Goal: Use online tool/utility: Utilize a website feature to perform a specific function

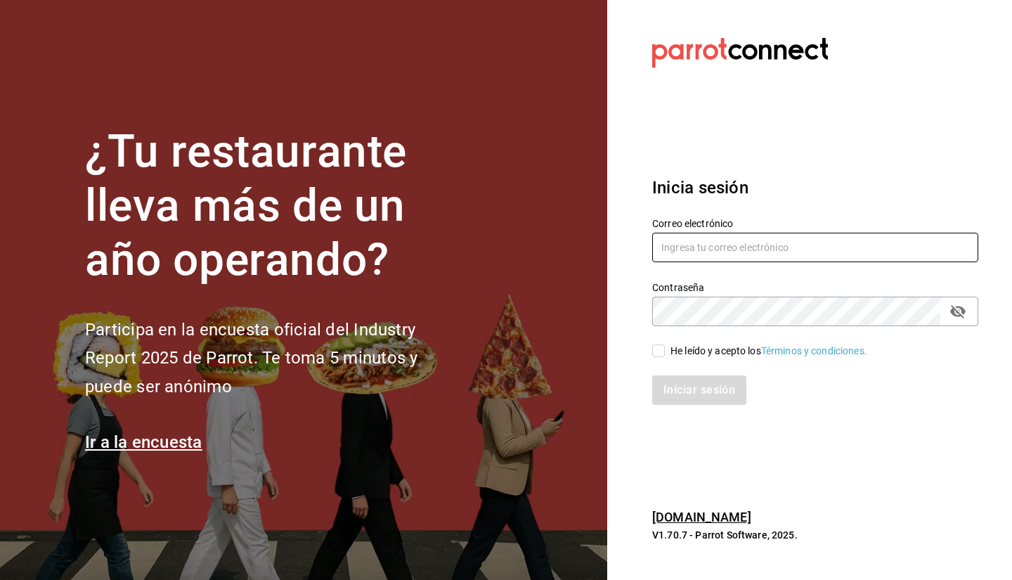
type input "facturacion@makupoke.com"
click at [702, 352] on div "He leído y acepto los Términos y condiciones." at bounding box center [768, 351] width 197 height 15
click at [665, 352] on input "He leído y acepto los Términos y condiciones." at bounding box center [658, 350] width 13 height 13
checkbox input "true"
click at [710, 397] on button "Iniciar sesión" at bounding box center [700, 390] width 96 height 30
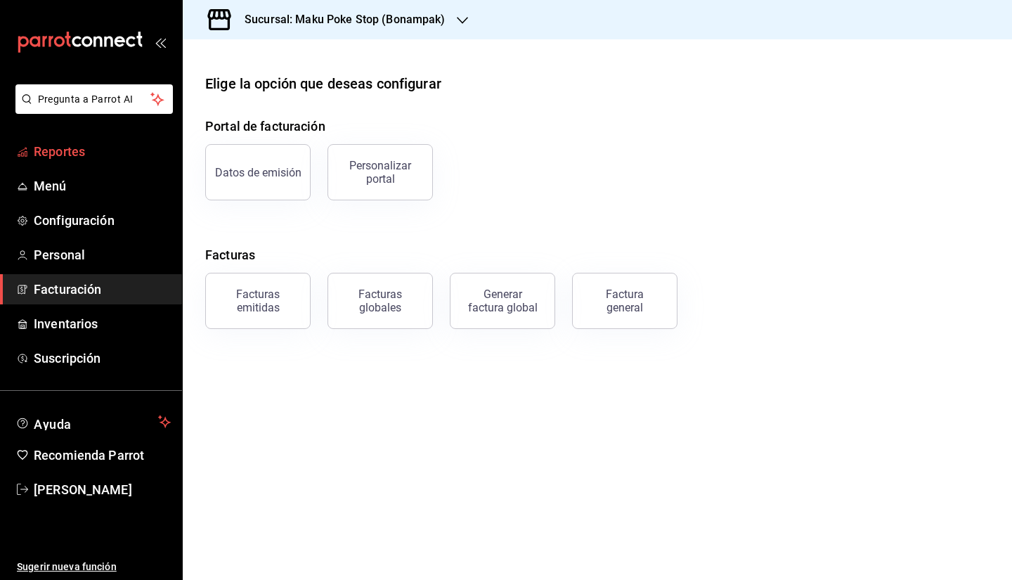
click at [86, 146] on span "Reportes" at bounding box center [102, 151] width 137 height 19
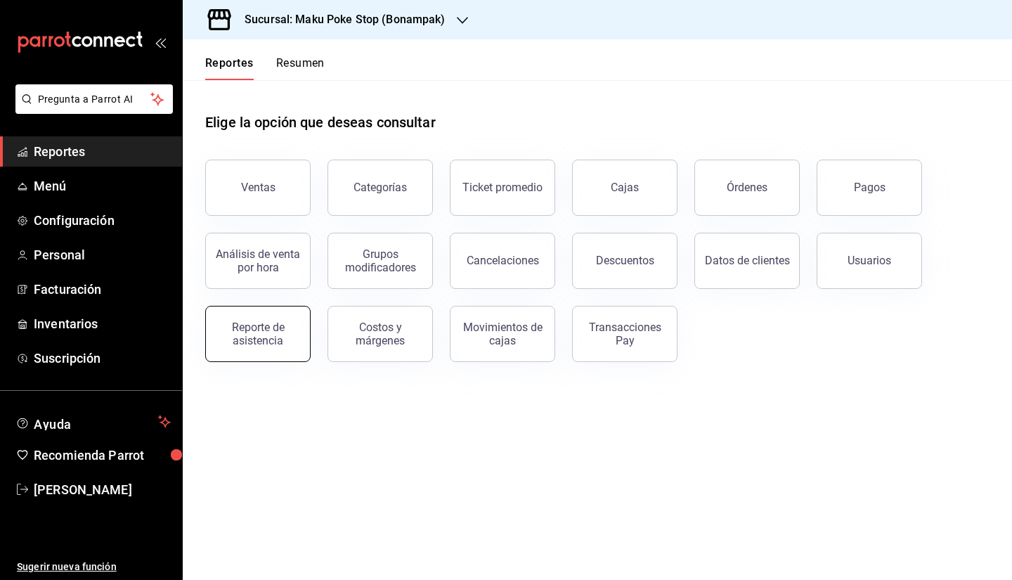
click at [295, 333] on div "Reporte de asistencia" at bounding box center [257, 333] width 87 height 27
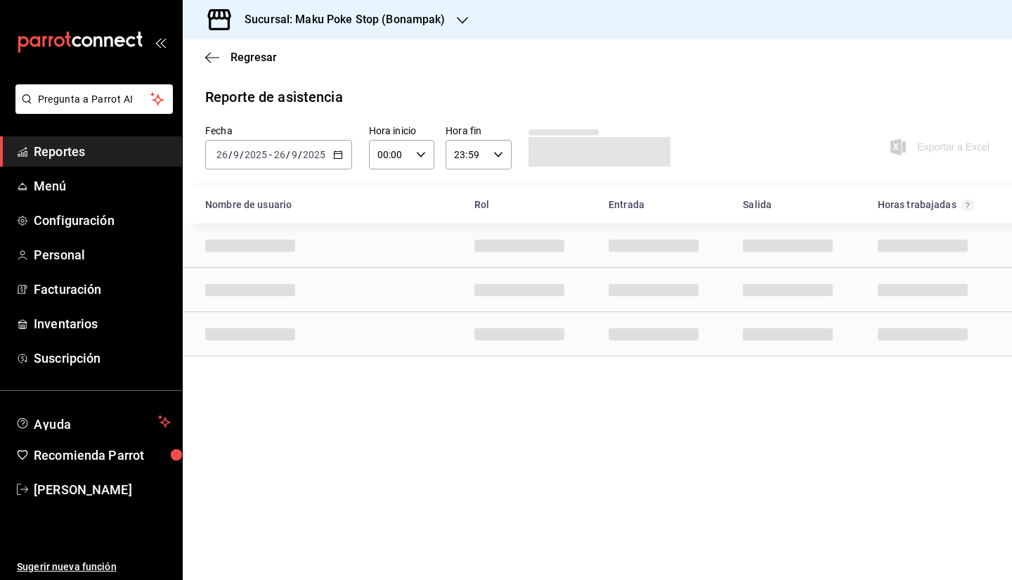
click at [338, 152] on icon "button" at bounding box center [338, 155] width 10 height 10
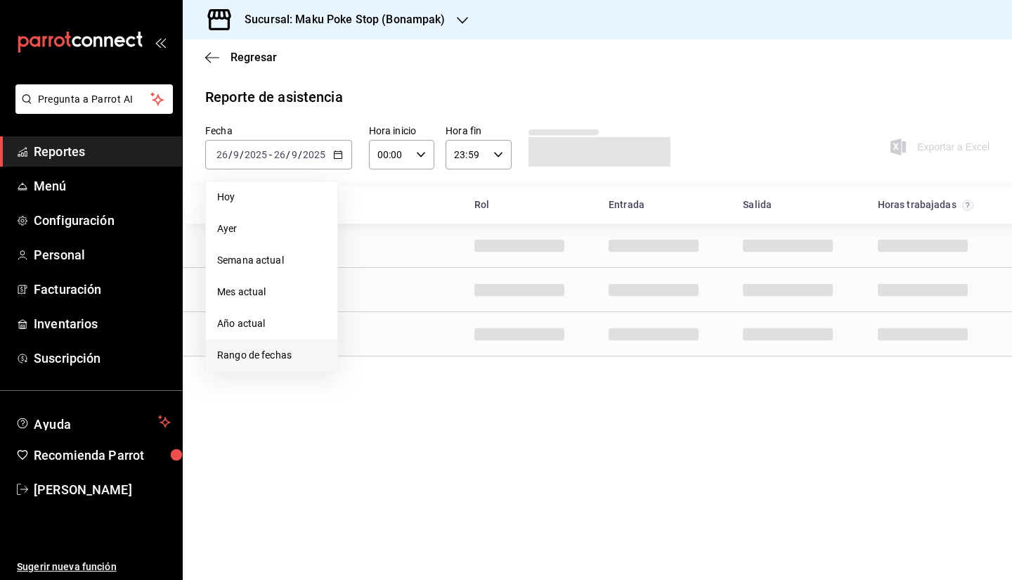
click at [303, 349] on span "Rango de fechas" at bounding box center [271, 355] width 109 height 15
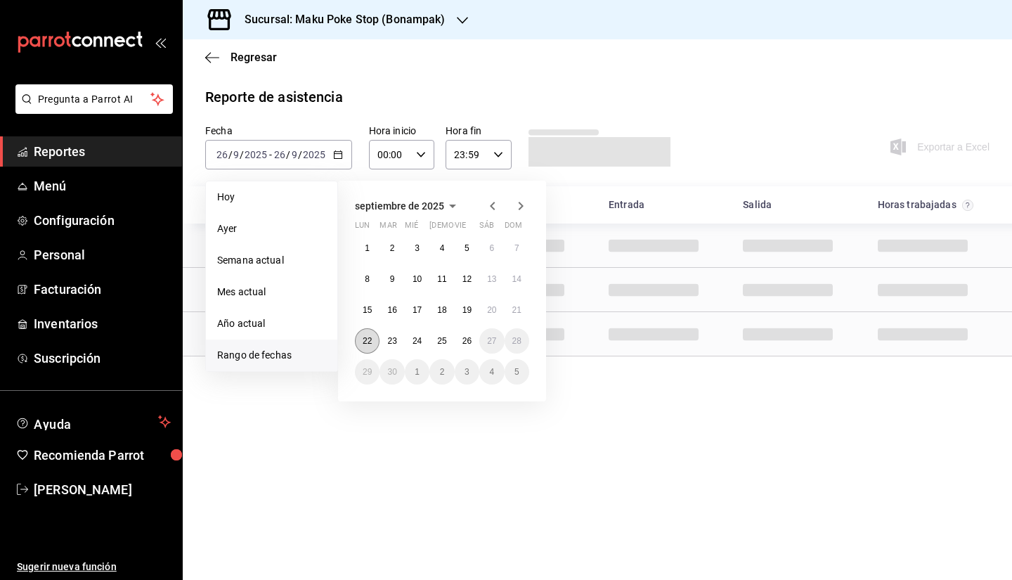
click at [364, 341] on abbr "22" at bounding box center [367, 341] width 9 height 10
click at [469, 341] on abbr "26" at bounding box center [466, 341] width 9 height 10
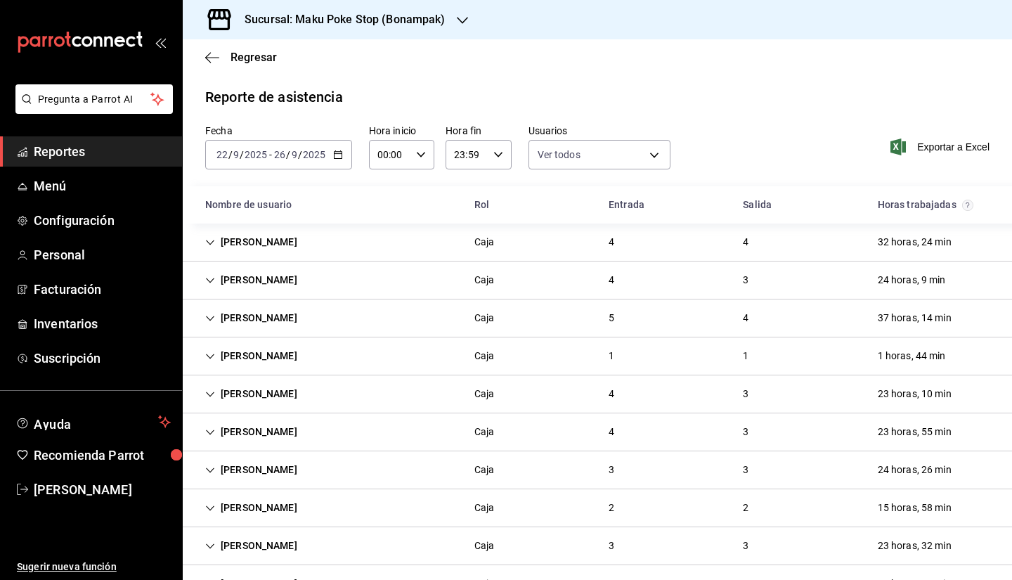
scroll to position [46, 0]
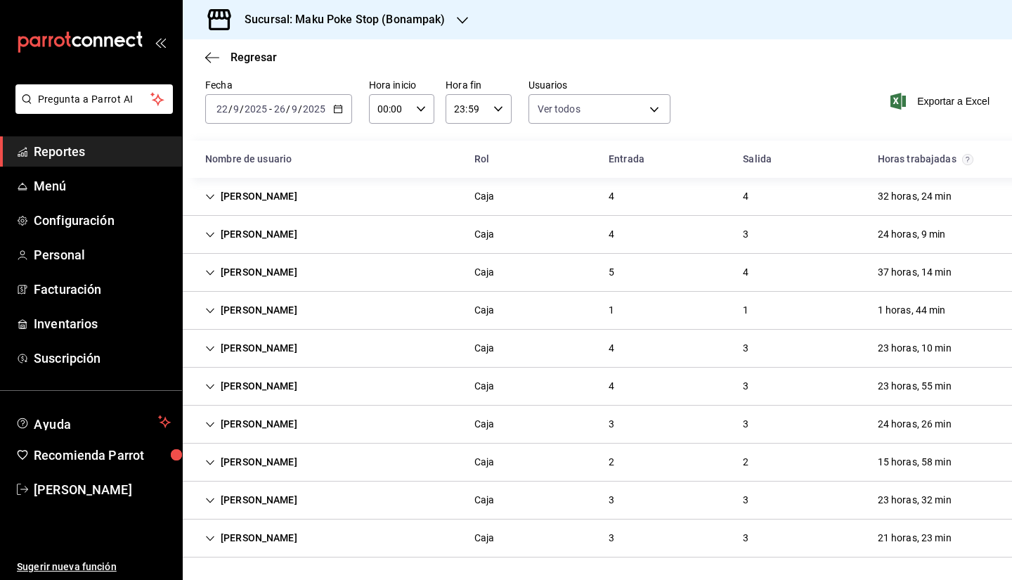
click at [396, 25] on h3 "Sucursal: Maku Poke Stop (Bonampak)" at bounding box center [339, 19] width 212 height 17
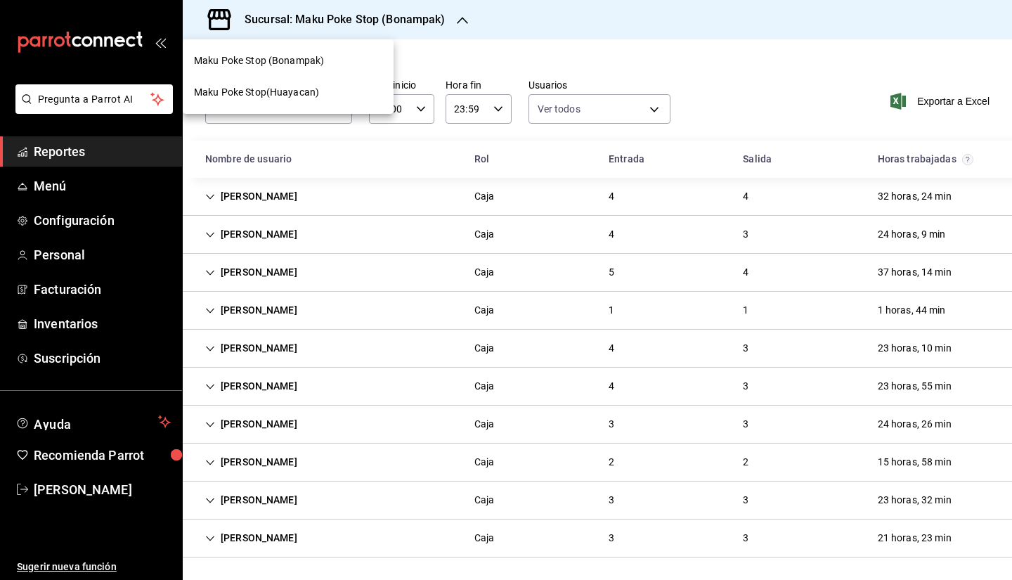
click at [321, 89] on div "Maku Poke Stop(Huayacan)" at bounding box center [288, 92] width 188 height 15
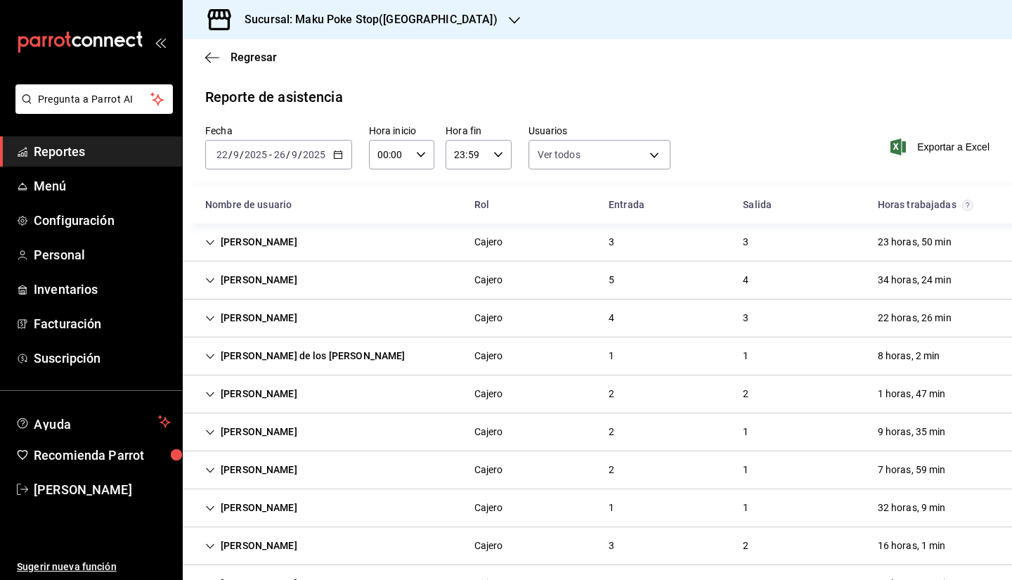
click at [315, 357] on div "Maria de los Angeles Perez" at bounding box center [305, 356] width 222 height 26
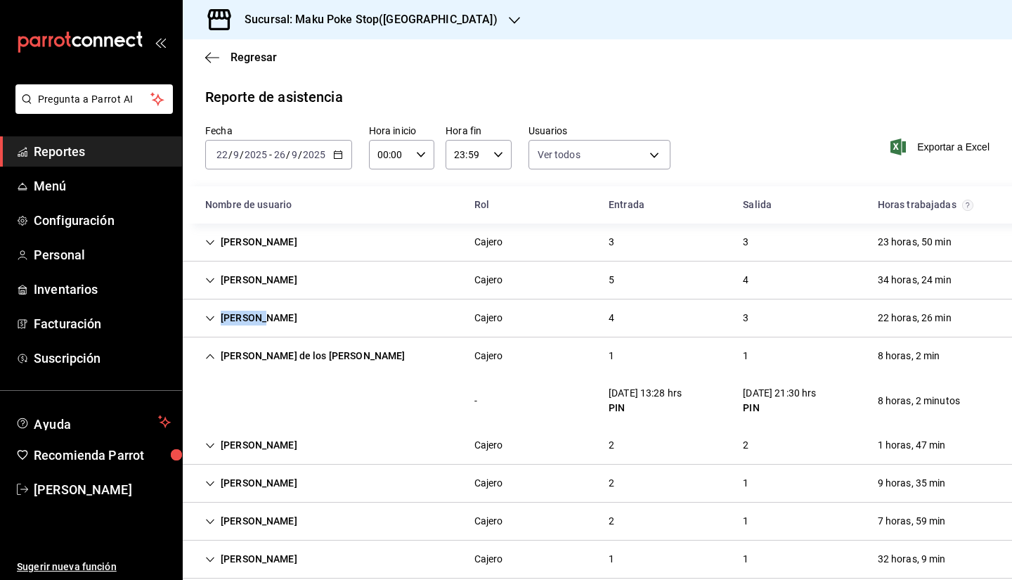
click at [261, 311] on div "Andrea Cruz" at bounding box center [251, 318] width 115 height 26
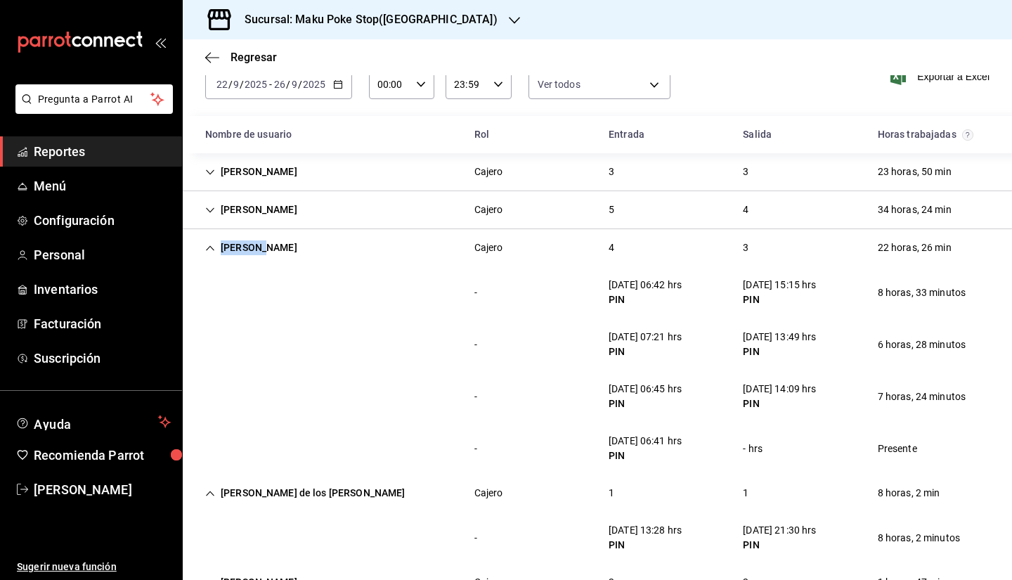
scroll to position [0, 0]
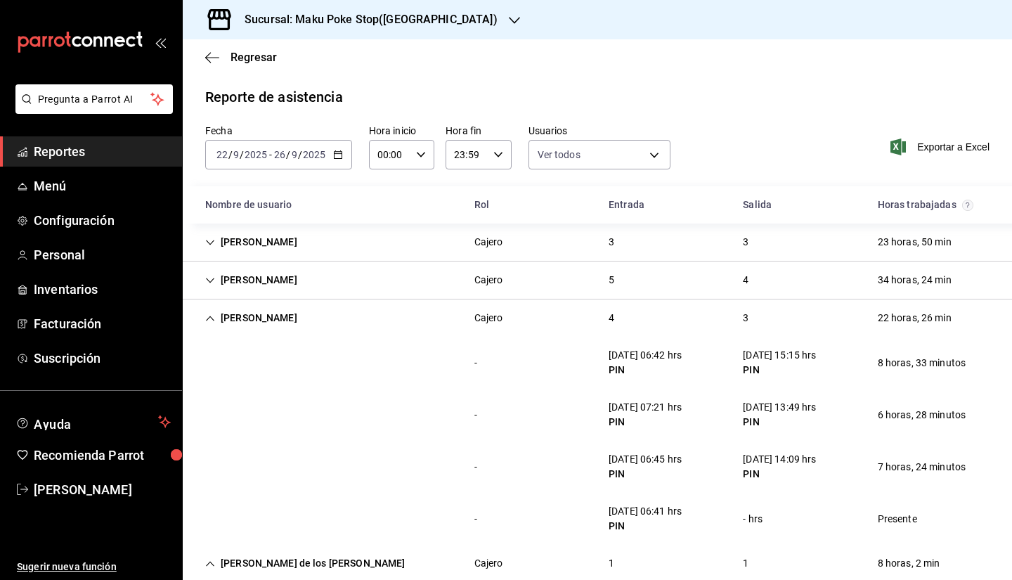
click at [333, 12] on h3 "Sucursal: Maku Poke Stop([GEOGRAPHIC_DATA])" at bounding box center [365, 19] width 264 height 17
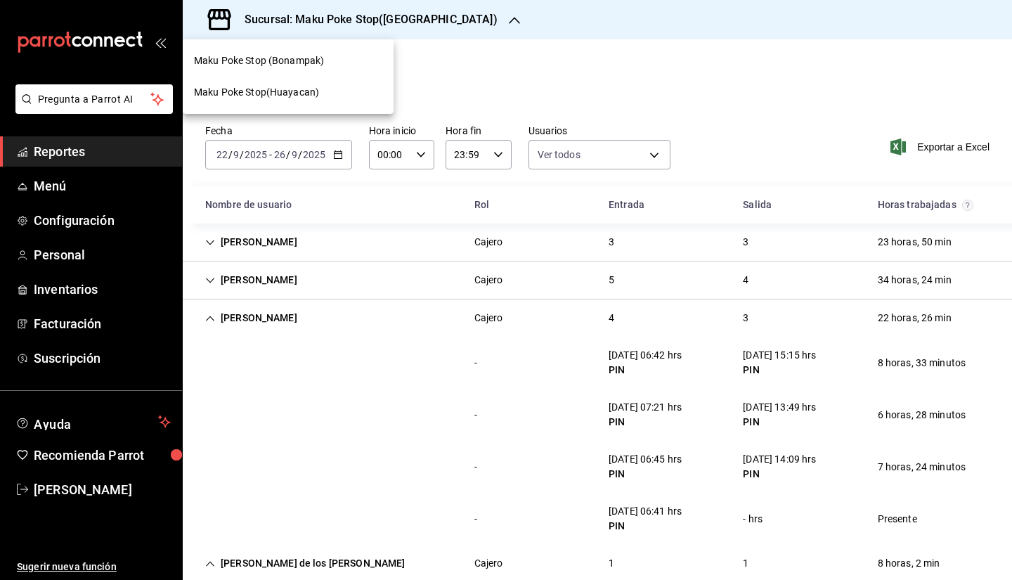
click at [306, 52] on div "Maku Poke Stop (Bonampak)" at bounding box center [288, 61] width 211 height 32
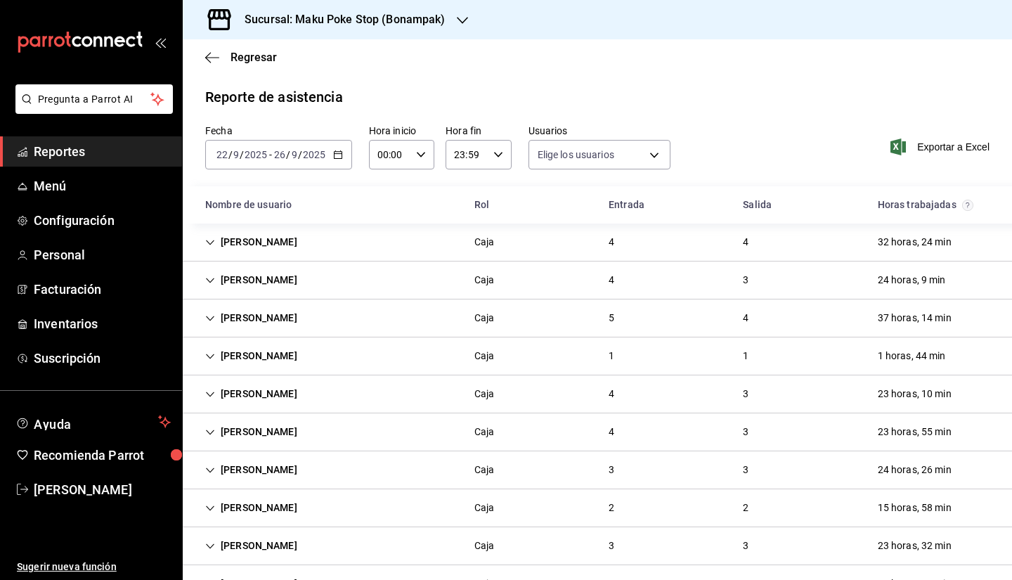
type input "37185684-2c82-46f3-bd28-d79b42c69e81,35a21b67-2512-415b-aef5-8bad569687a2,8dbff…"
click at [266, 351] on div "Andrea Cruz" at bounding box center [251, 356] width 115 height 26
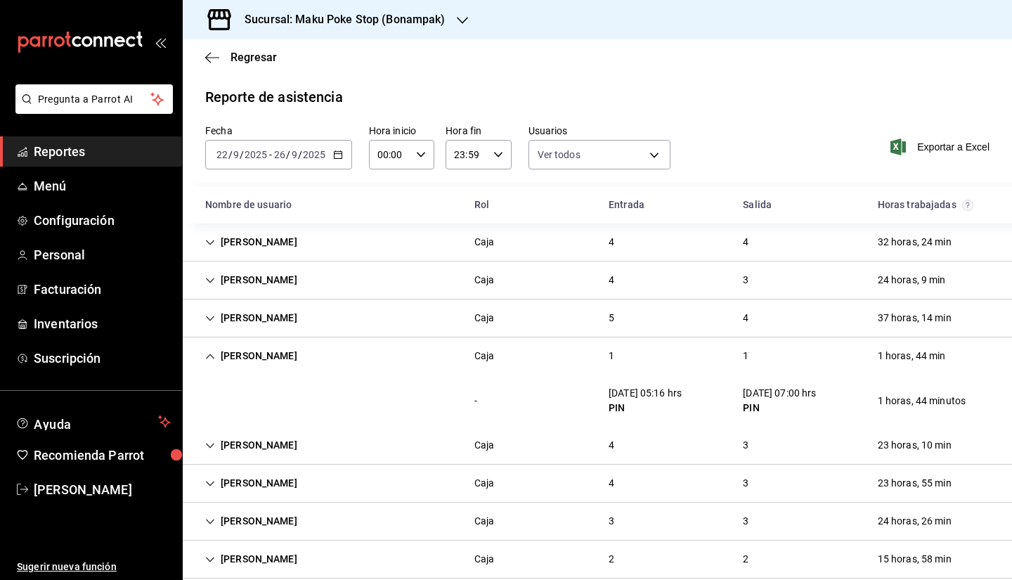
click at [209, 346] on div "Andrea Cruz" at bounding box center [251, 356] width 115 height 26
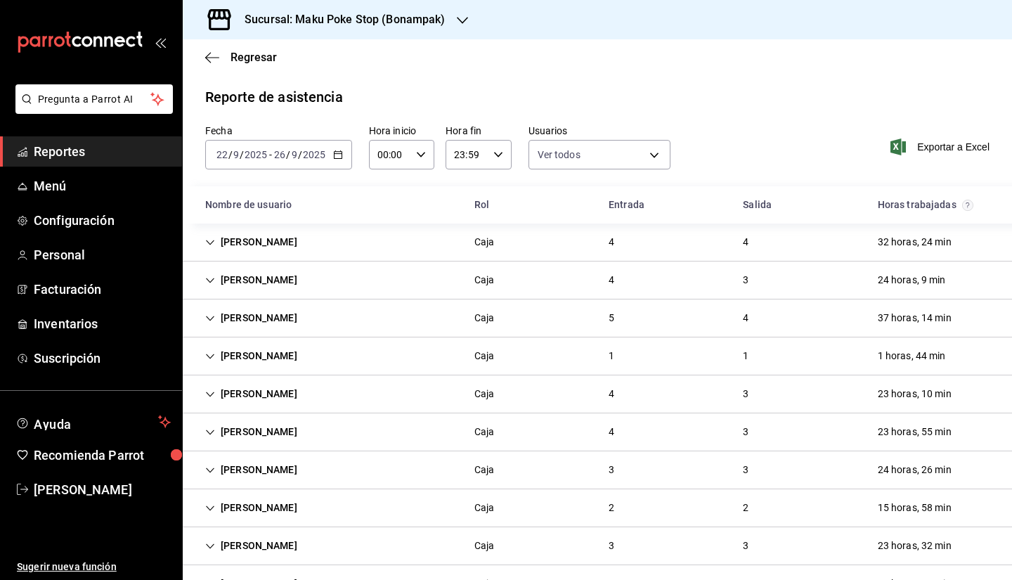
click at [307, 428] on div "Andres Cruz tuz Caja 4 3 23 horas, 55 min" at bounding box center [597, 432] width 829 height 38
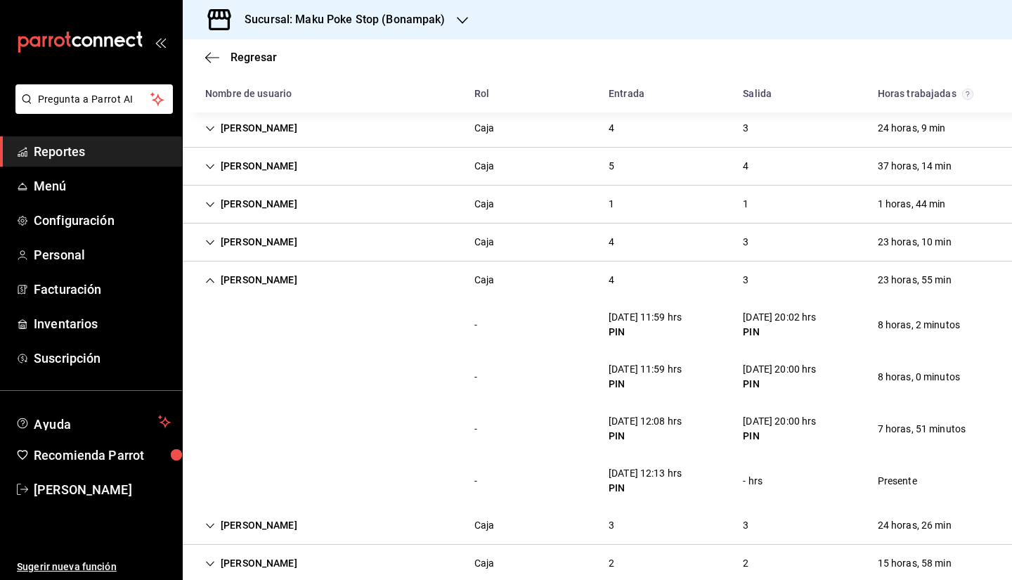
scroll to position [211, 0]
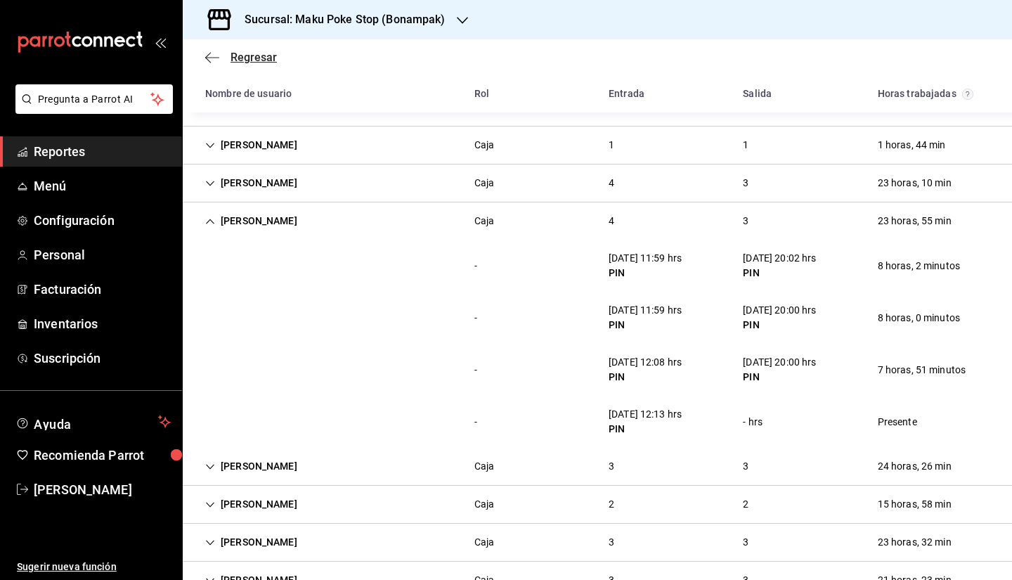
click at [209, 53] on icon "button" at bounding box center [208, 57] width 6 height 11
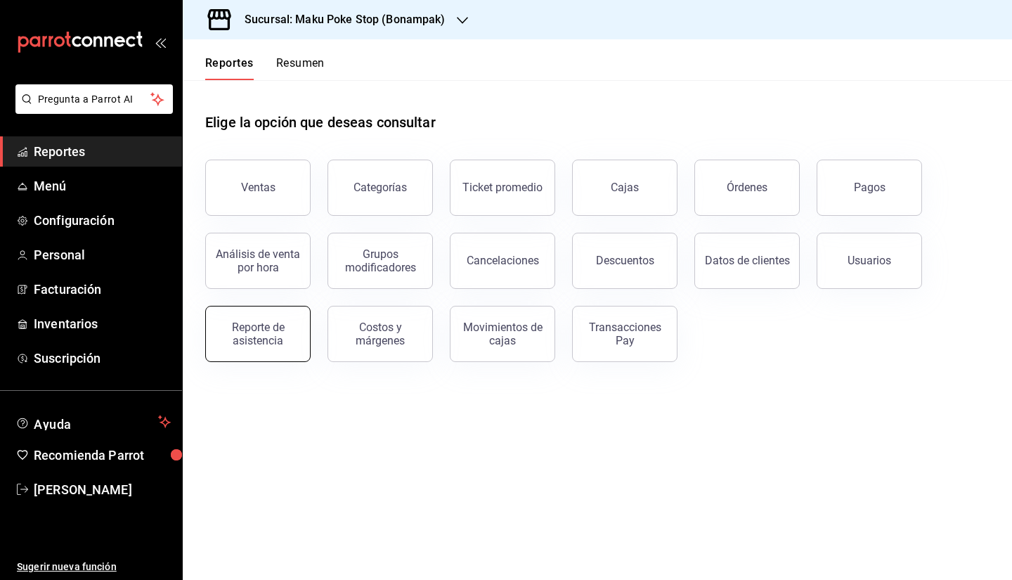
click at [296, 347] on button "Reporte de asistencia" at bounding box center [257, 334] width 105 height 56
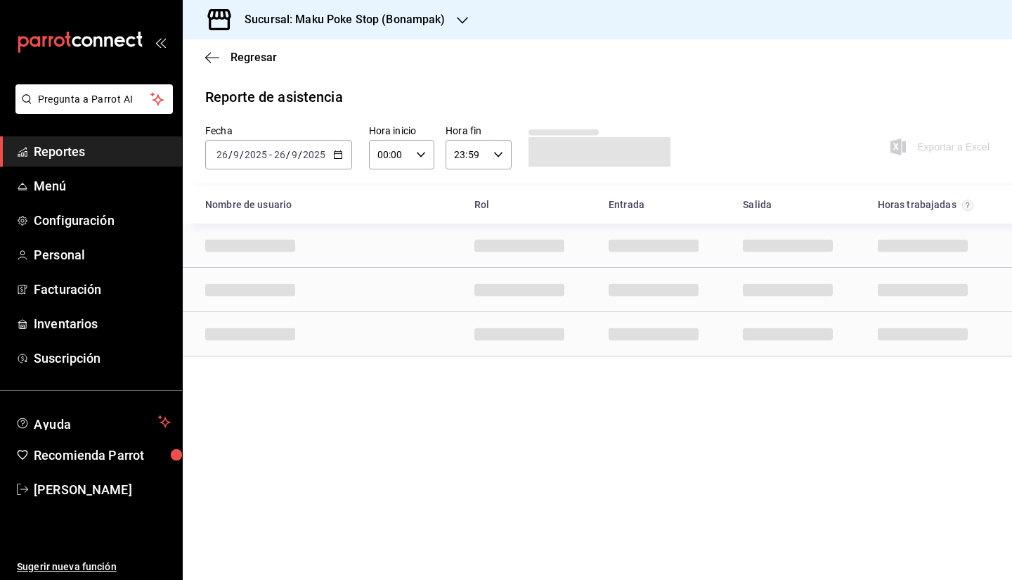
click at [337, 149] on div "2025-09-26 26 / 9 / 2025 - 2025-09-26 26 / 9 / 2025" at bounding box center [278, 155] width 147 height 30
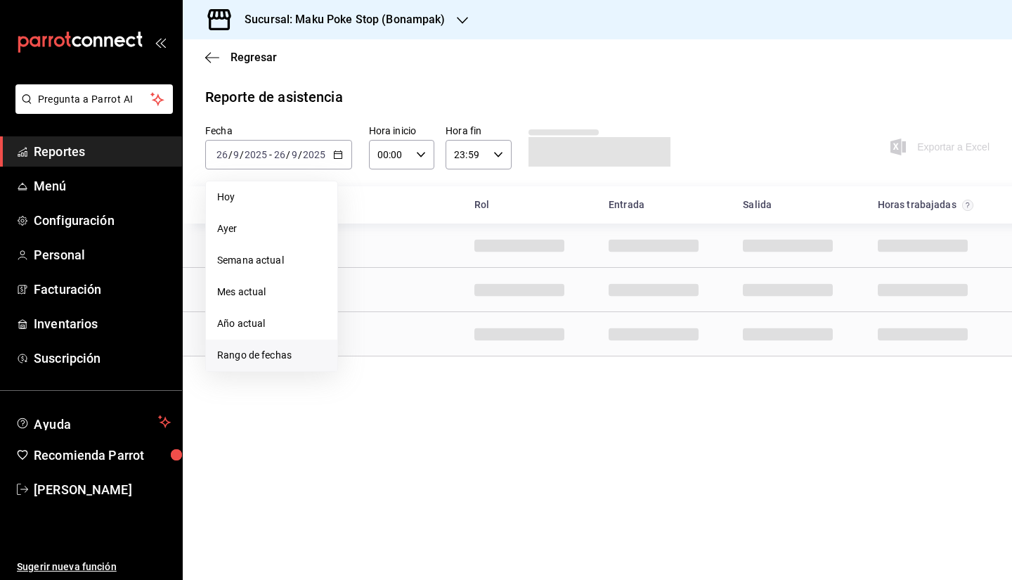
click at [270, 356] on span "Rango de fechas" at bounding box center [271, 355] width 109 height 15
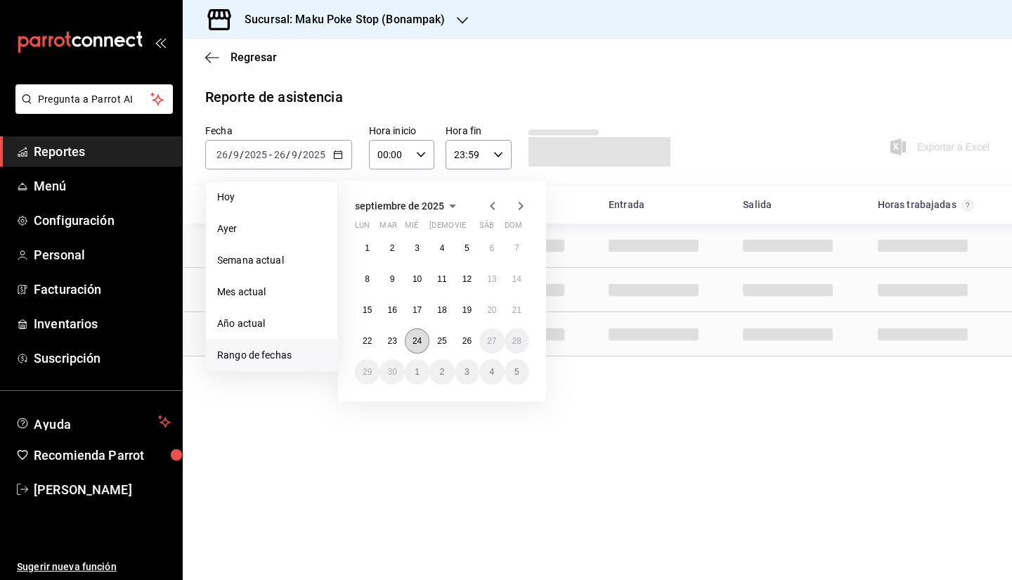
click at [417, 343] on abbr "24" at bounding box center [416, 341] width 9 height 10
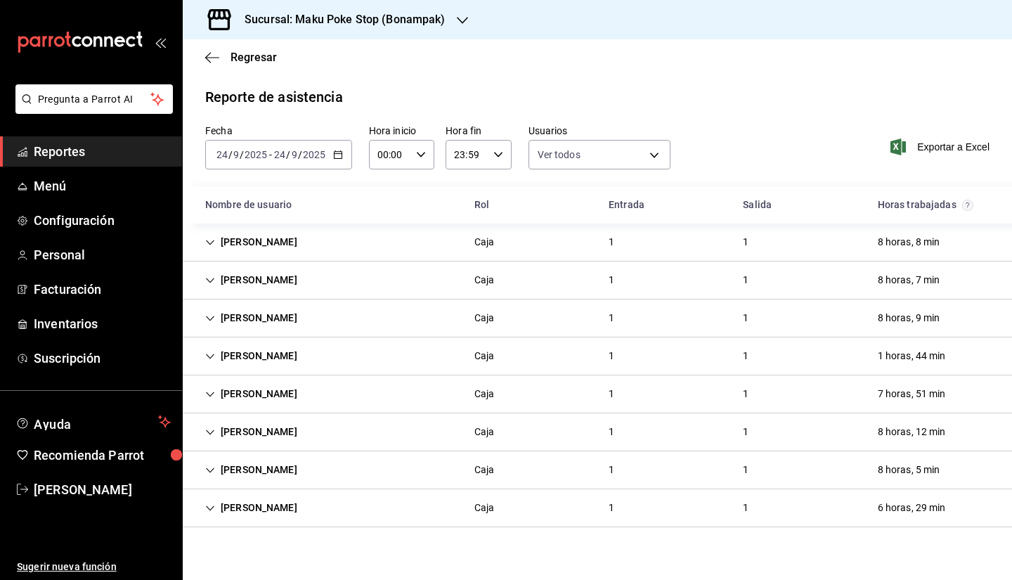
click at [249, 391] on div "Andres Cruz tuz" at bounding box center [251, 394] width 115 height 26
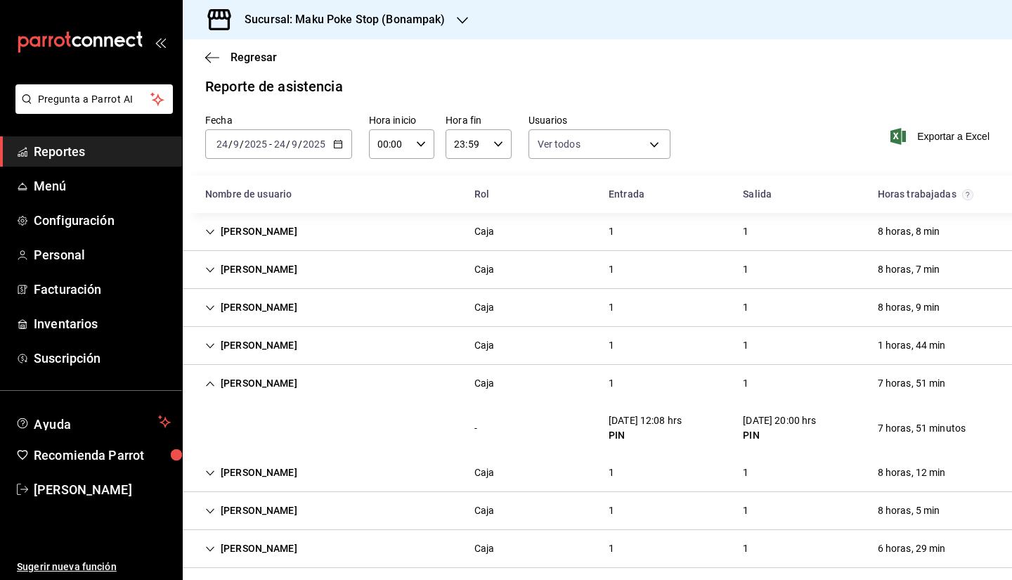
scroll to position [21, 0]
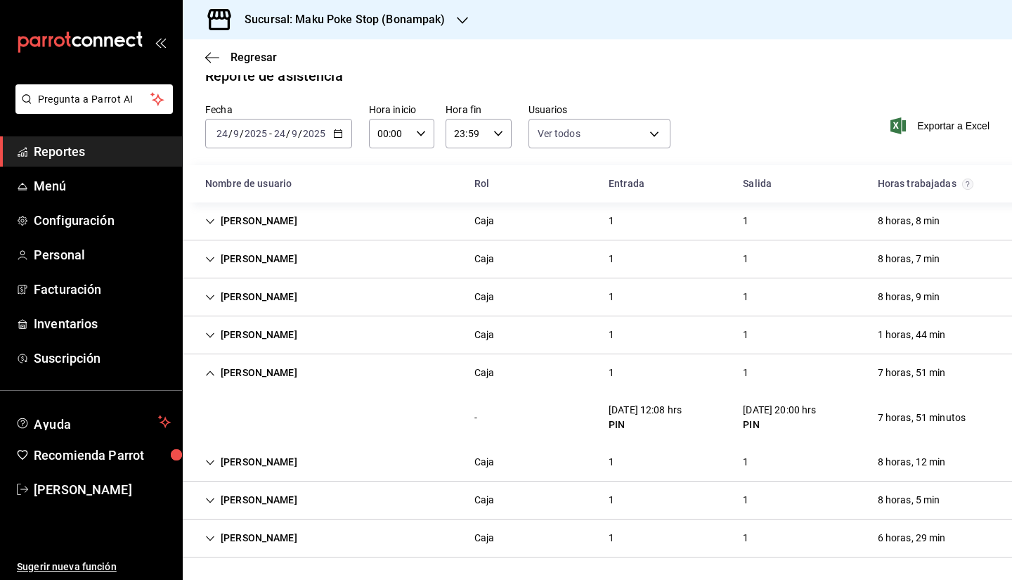
click at [743, 420] on div "PIN" at bounding box center [779, 424] width 73 height 15
drag, startPoint x: 649, startPoint y: 410, endPoint x: 695, endPoint y: 412, distance: 45.7
click at [693, 412] on div "24/09/25 12:08 hrs PIN" at bounding box center [645, 417] width 96 height 41
click at [790, 375] on div "Andres Cruz tuz Caja 1 1 7 horas, 51 min" at bounding box center [597, 372] width 829 height 37
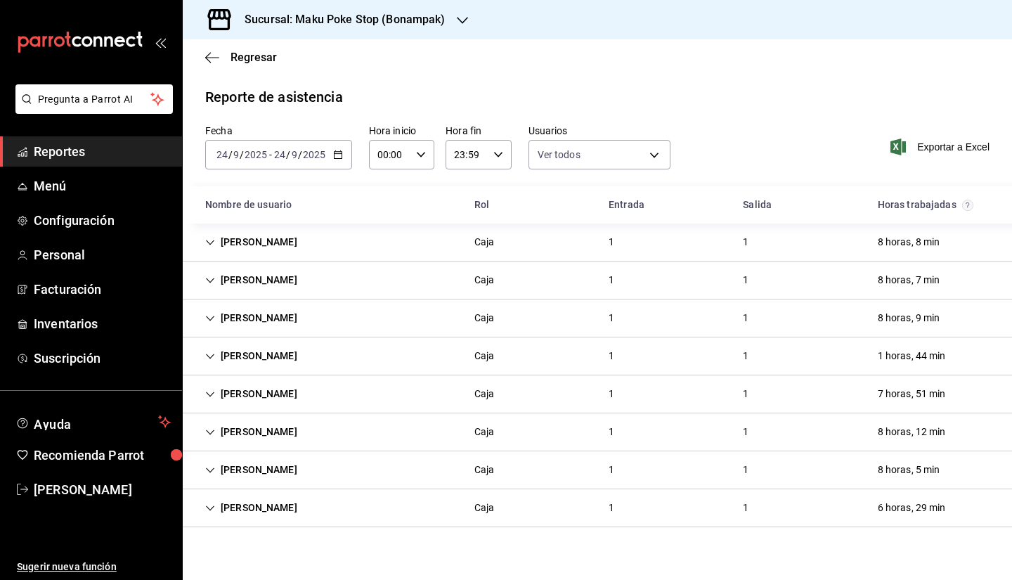
click at [271, 395] on div "Andres Cruz tuz" at bounding box center [251, 394] width 115 height 26
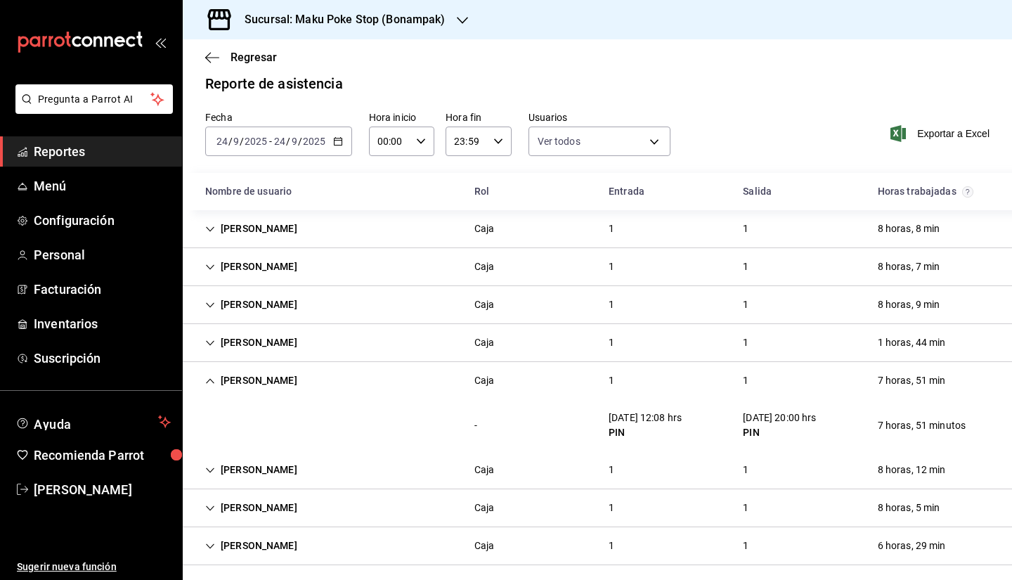
scroll to position [21, 0]
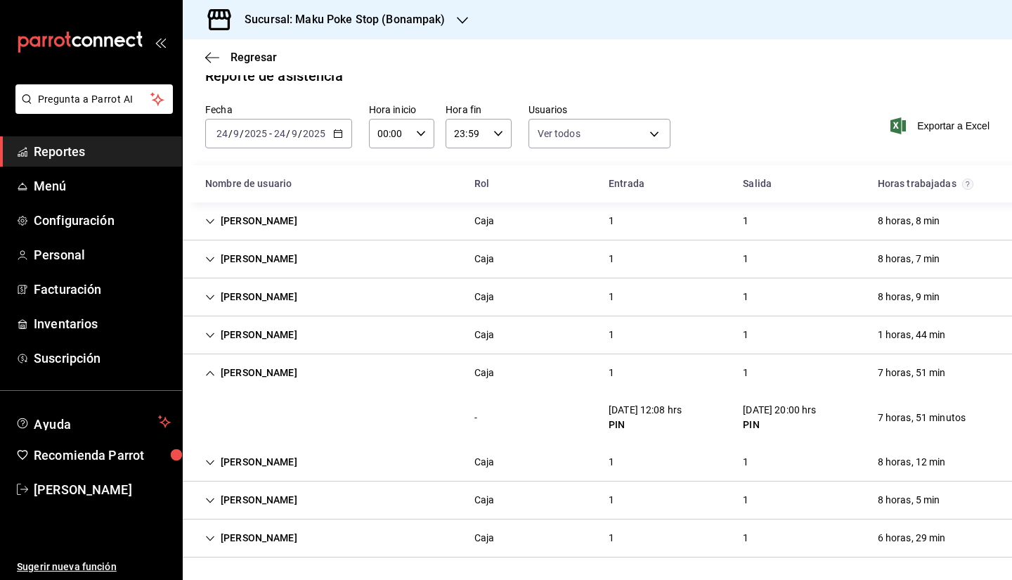
click at [337, 136] on icon "button" at bounding box center [338, 134] width 10 height 10
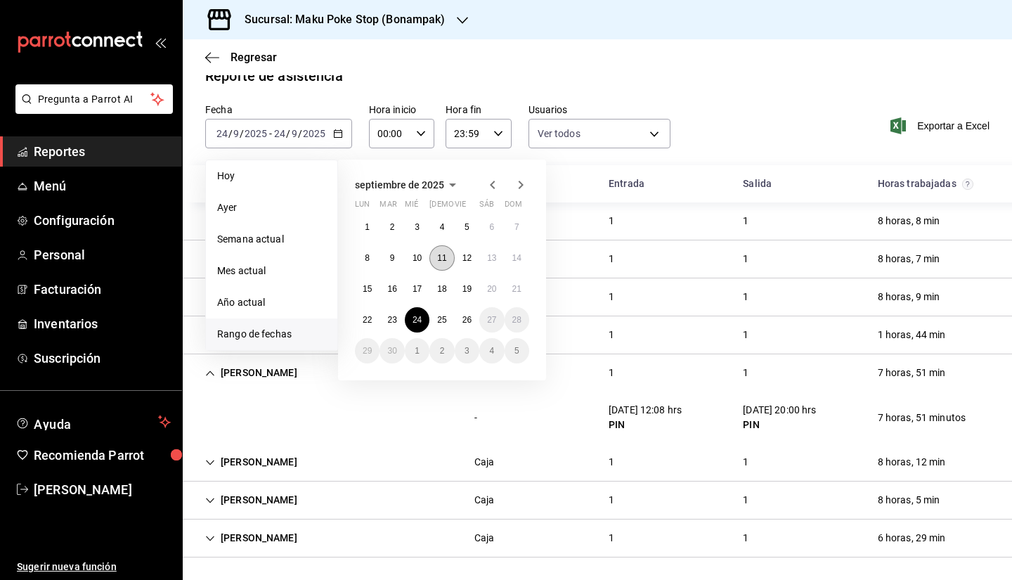
click at [440, 259] on abbr "11" at bounding box center [441, 258] width 9 height 10
click at [447, 320] on button "25" at bounding box center [441, 319] width 25 height 25
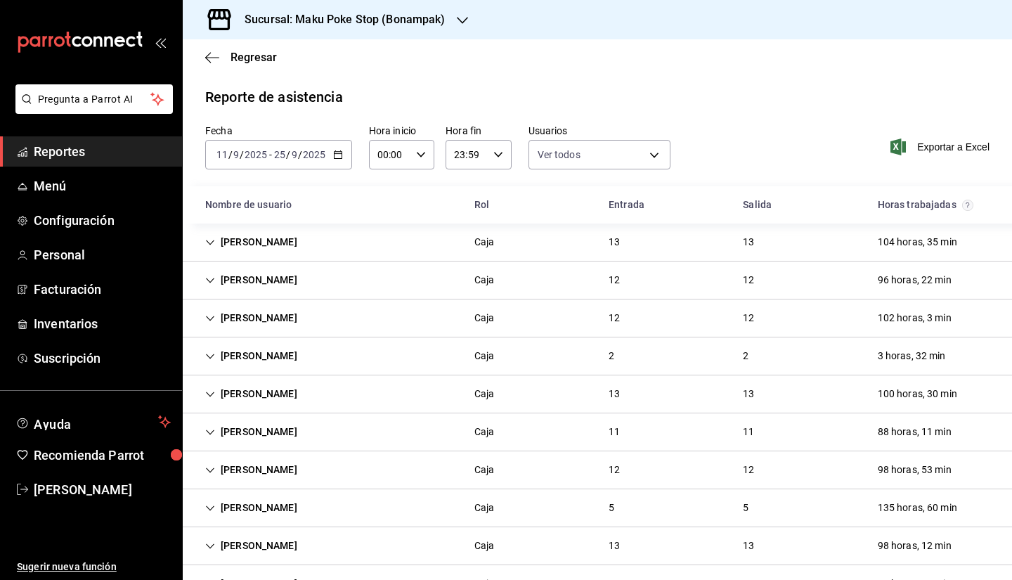
click at [338, 150] on icon "button" at bounding box center [338, 155] width 10 height 10
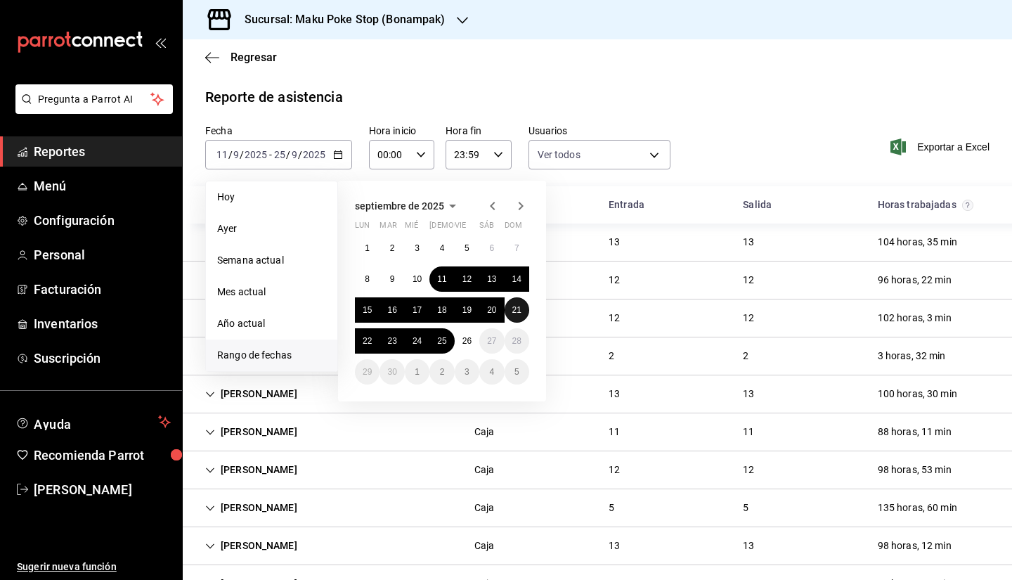
click at [516, 307] on abbr "21" at bounding box center [516, 310] width 9 height 10
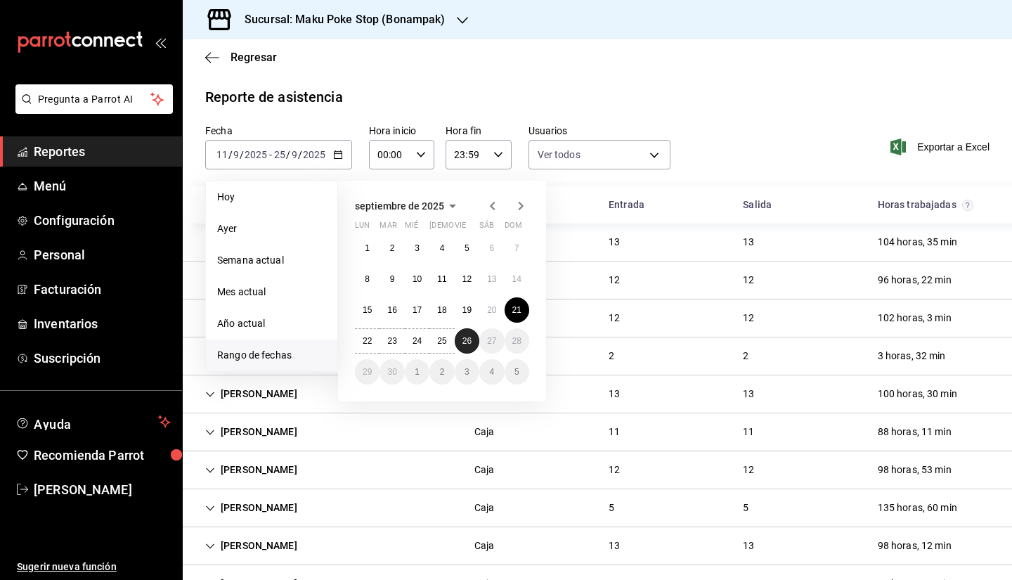
click at [469, 335] on button "26" at bounding box center [467, 340] width 25 height 25
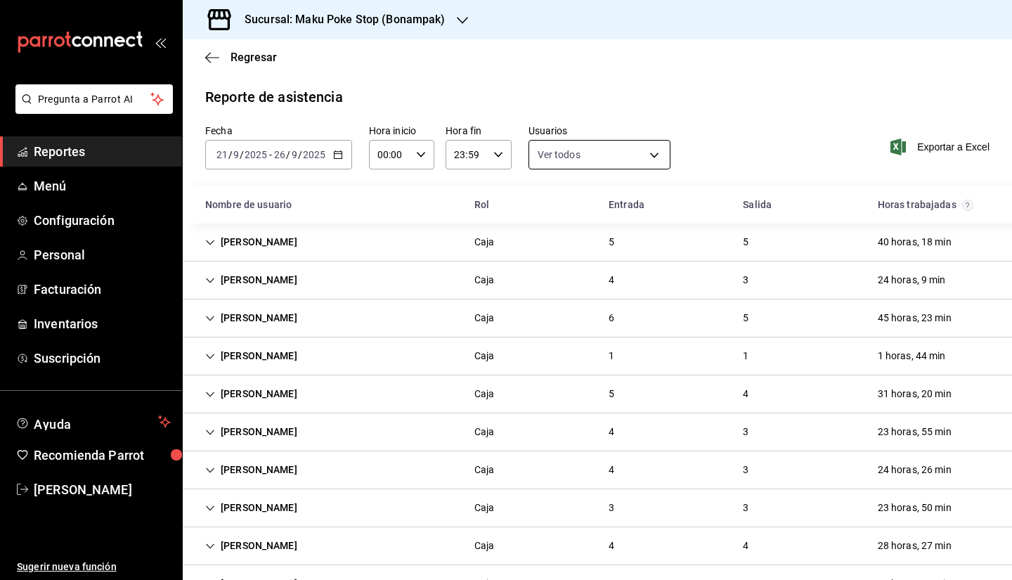
click at [566, 155] on body "Pregunta a Parrot AI Reportes Menú Configuración Personal Facturación Inventari…" at bounding box center [506, 290] width 1012 height 580
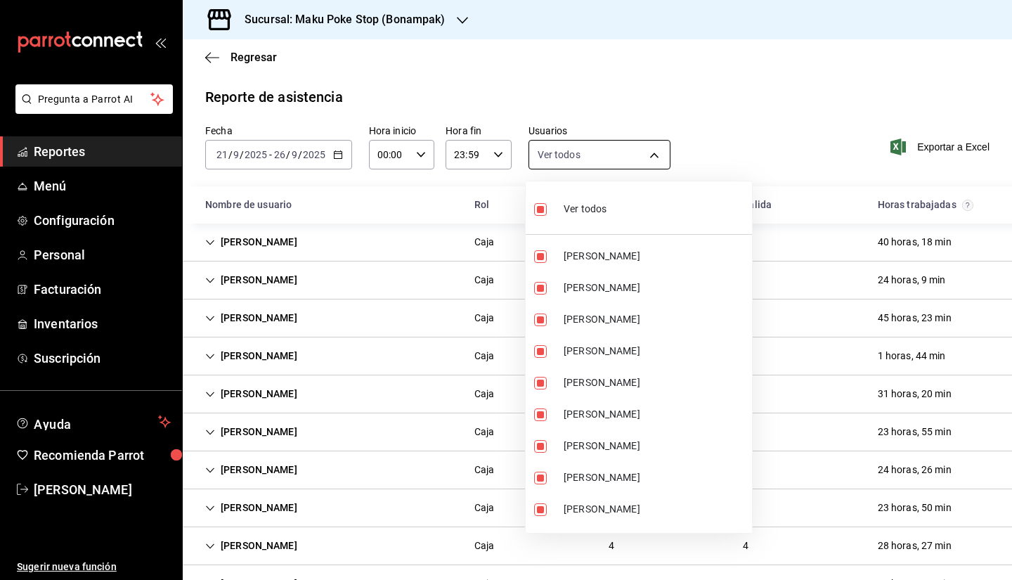
click at [566, 155] on div at bounding box center [506, 290] width 1012 height 580
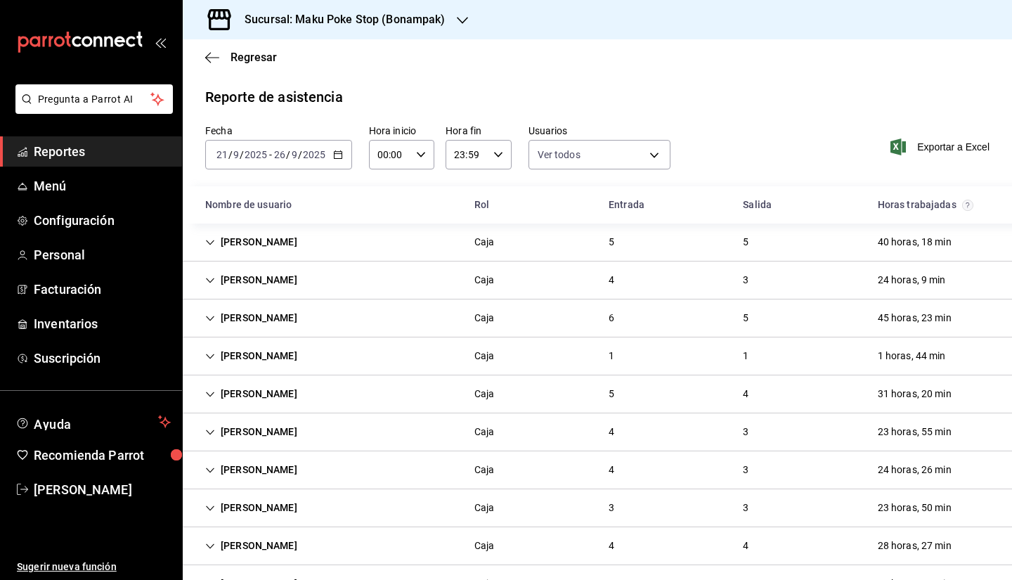
click at [709, 131] on div "Fecha 2025-09-21 21 / 9 / 2025 - 2025-09-26 26 / 9 / 2025 Hora inicio 00:00 Hor…" at bounding box center [597, 155] width 829 height 62
click at [211, 241] on icon "Cell" at bounding box center [210, 242] width 10 height 10
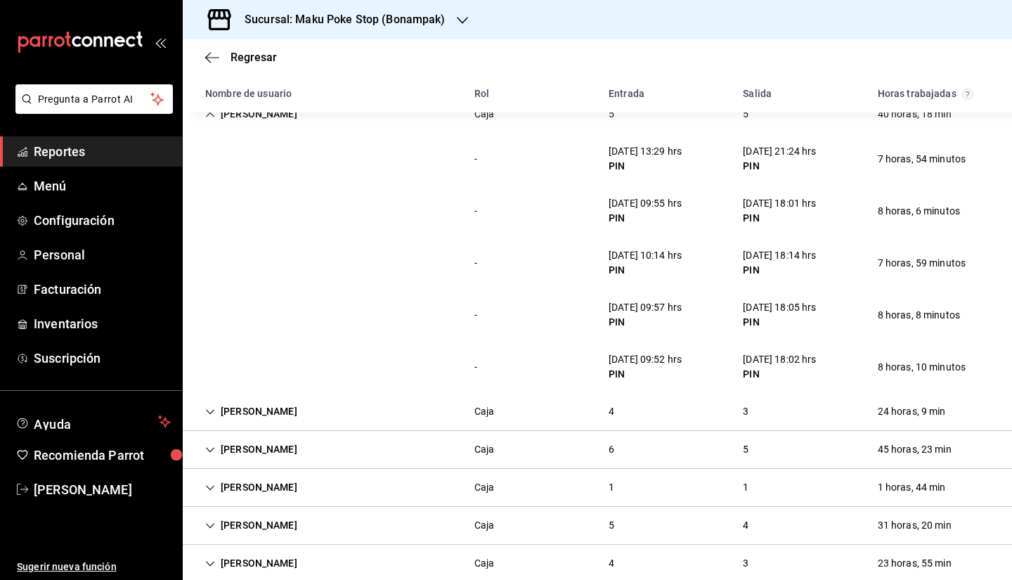
scroll to position [141, 0]
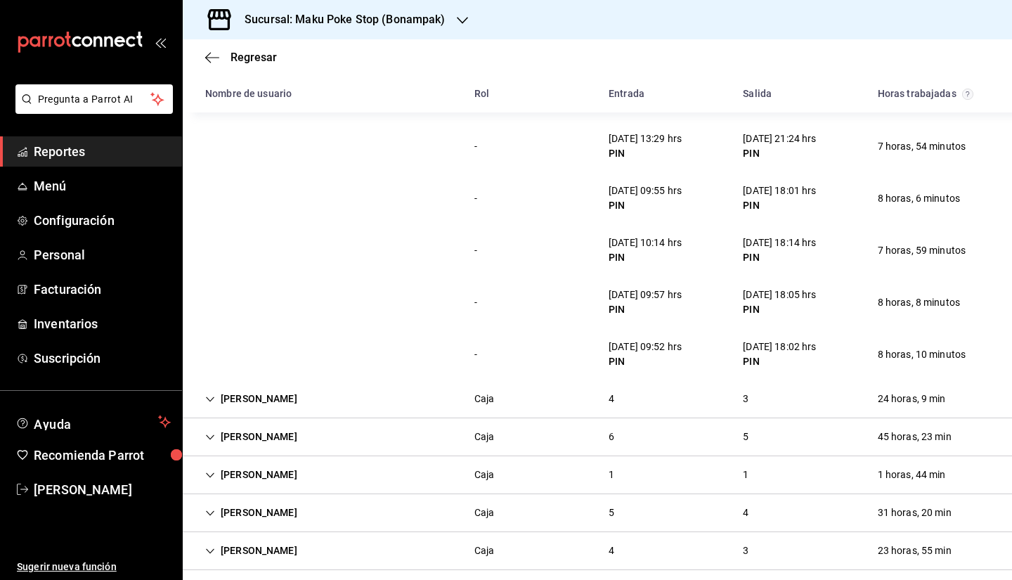
click at [252, 400] on div "Lizet Cantero" at bounding box center [251, 399] width 115 height 26
click at [259, 400] on div "Lizet Cantero" at bounding box center [251, 399] width 115 height 26
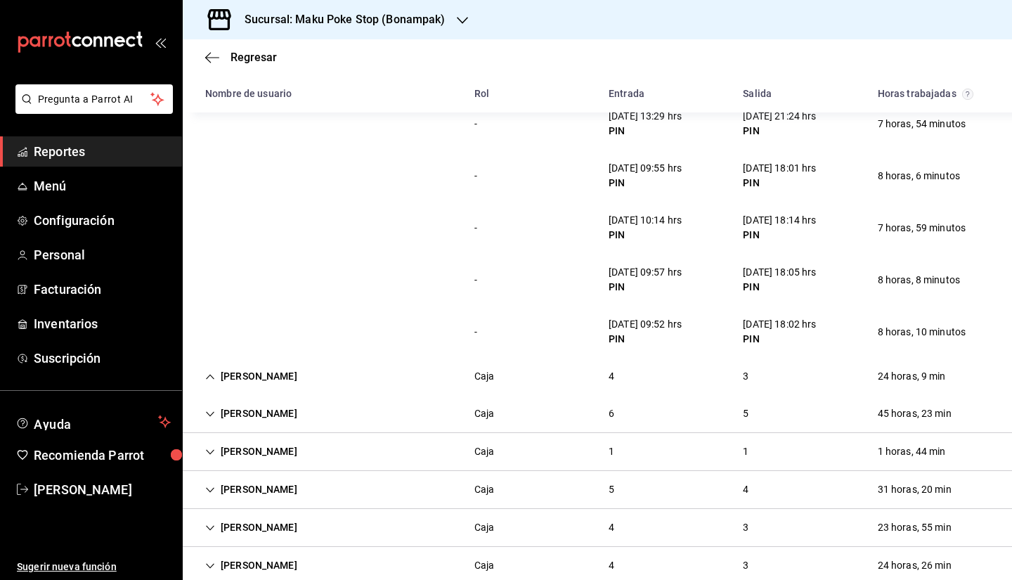
scroll to position [281, 0]
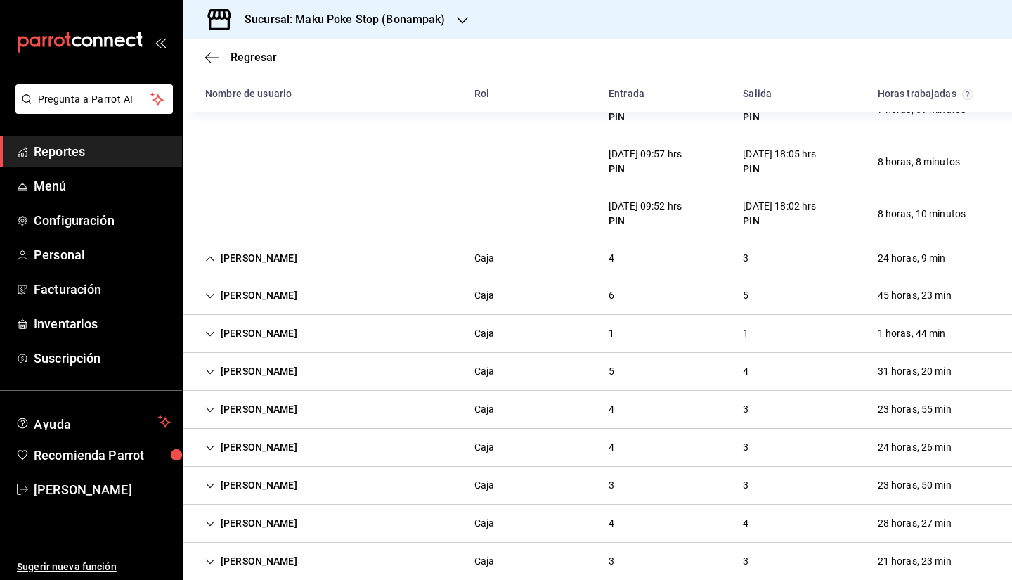
click at [214, 257] on icon "Cell" at bounding box center [210, 259] width 10 height 10
click at [240, 256] on div "Lizet Cantero" at bounding box center [251, 258] width 115 height 26
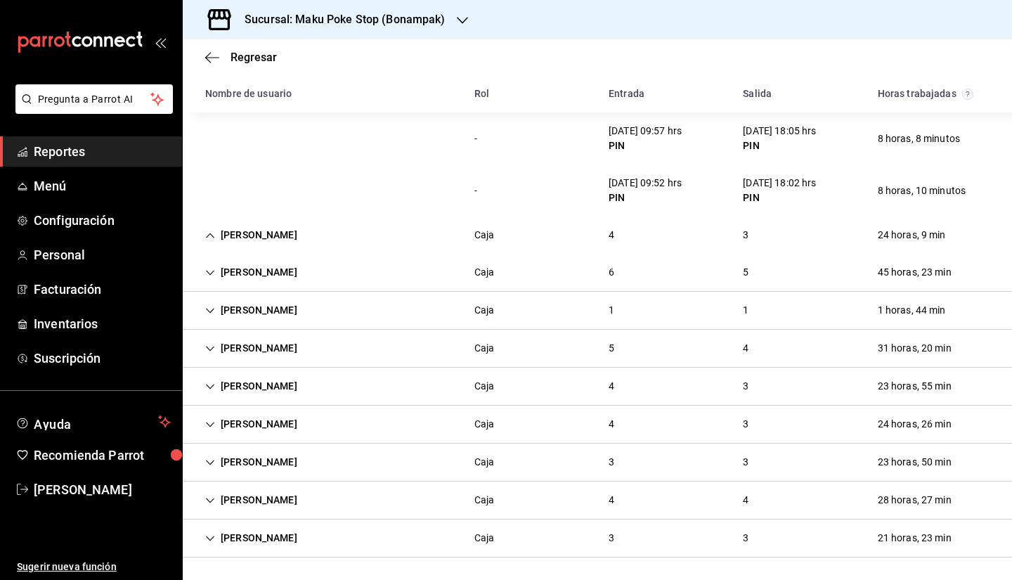
scroll to position [0, 0]
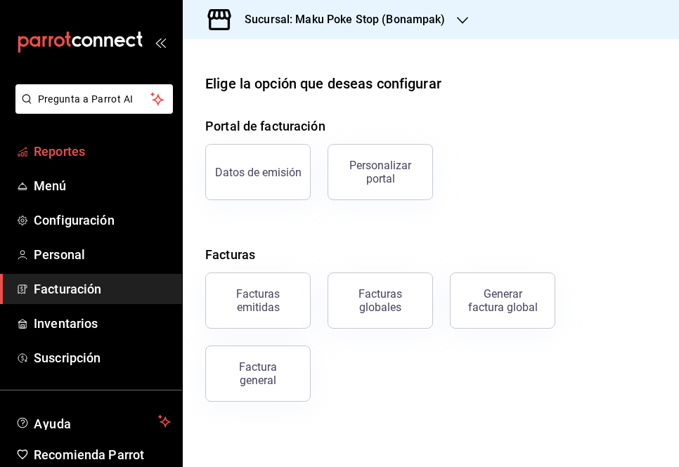
click at [72, 148] on span "Reportes" at bounding box center [102, 151] width 137 height 19
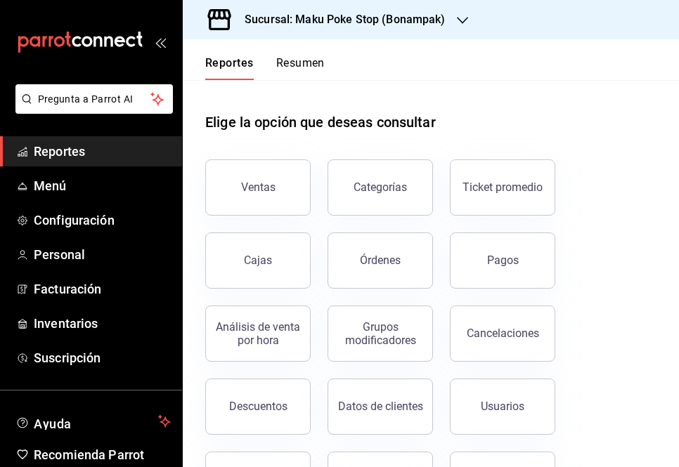
click at [395, 18] on h3 "Sucursal: Maku Poke Stop (Bonampak)" at bounding box center [339, 19] width 212 height 17
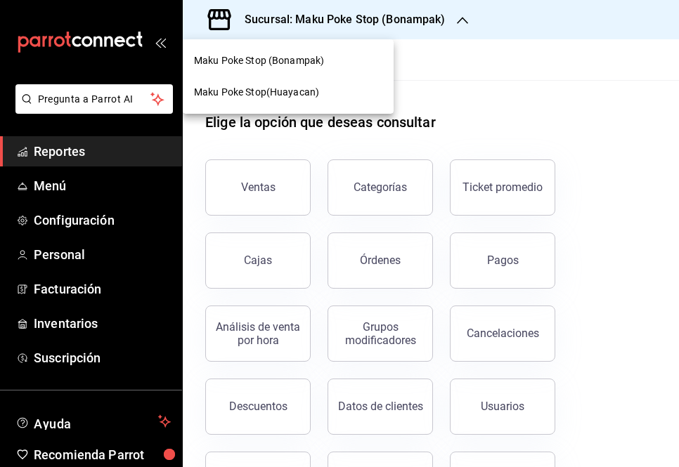
click at [299, 89] on span "Maku Poke Stop(Huayacan)" at bounding box center [256, 92] width 125 height 15
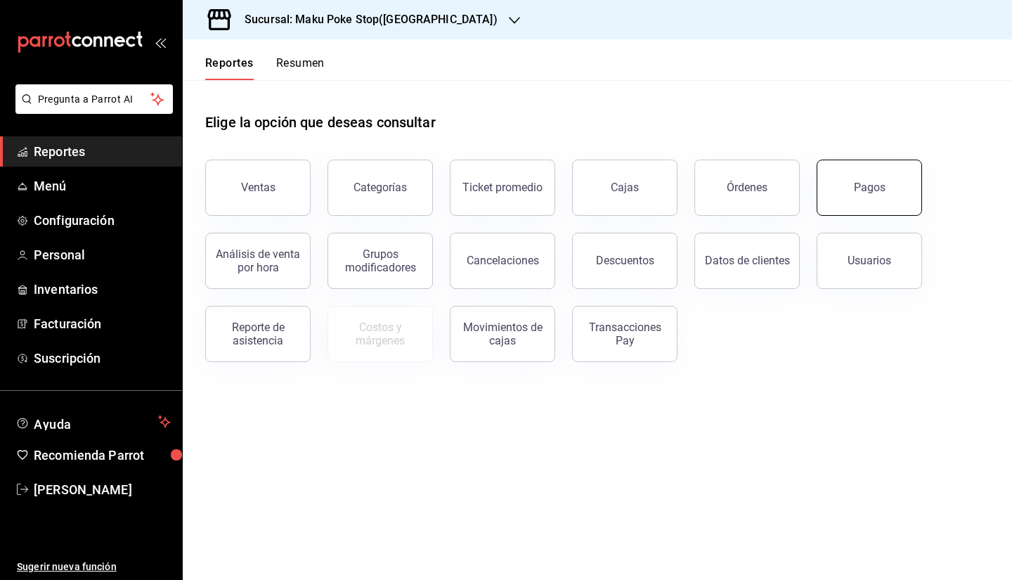
click at [678, 197] on button "Pagos" at bounding box center [868, 187] width 105 height 56
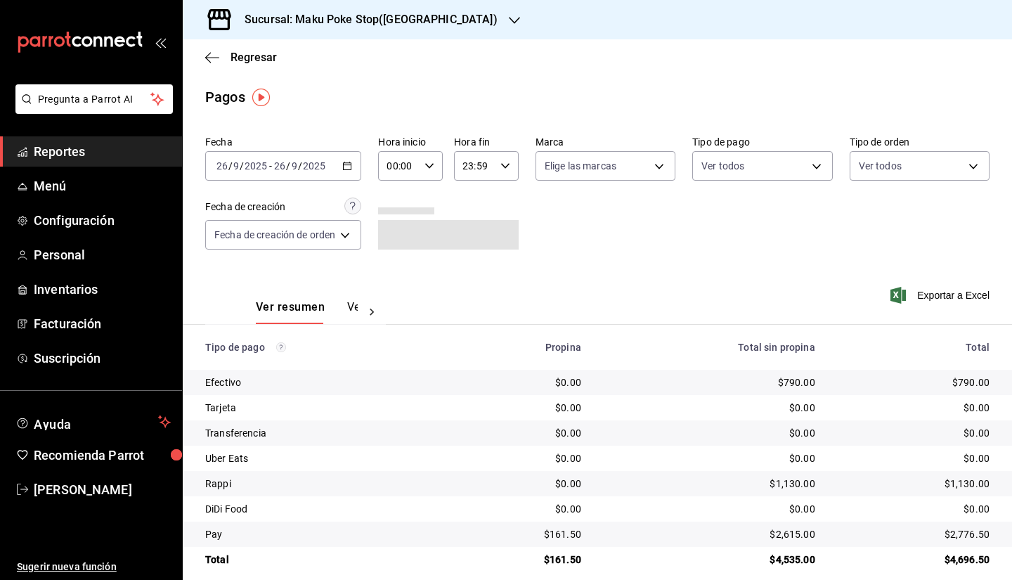
click at [352, 164] on icon "button" at bounding box center [347, 166] width 10 height 10
click at [358, 314] on div at bounding box center [372, 312] width 28 height 24
click at [333, 308] on button "Ver pagos" at bounding box center [332, 312] width 53 height 24
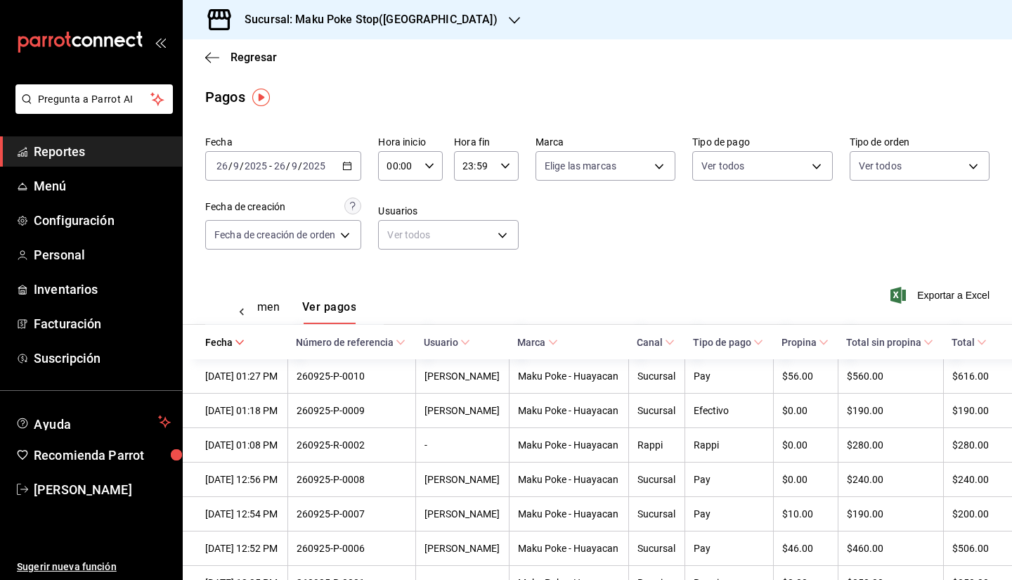
click at [352, 169] on icon "button" at bounding box center [347, 166] width 10 height 10
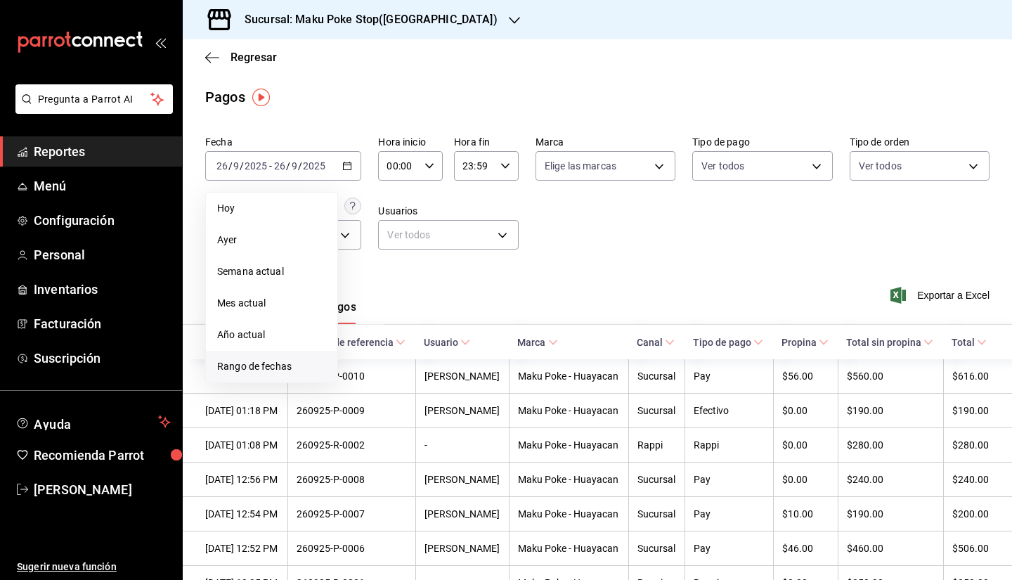
click at [275, 364] on span "Rango de fechas" at bounding box center [271, 366] width 109 height 15
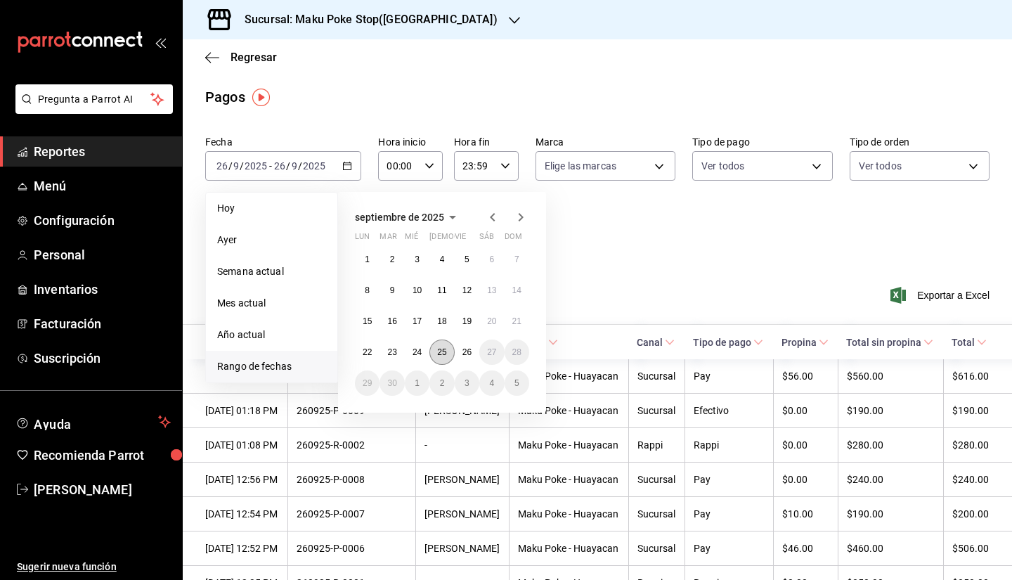
click at [438, 344] on button "25" at bounding box center [441, 351] width 25 height 25
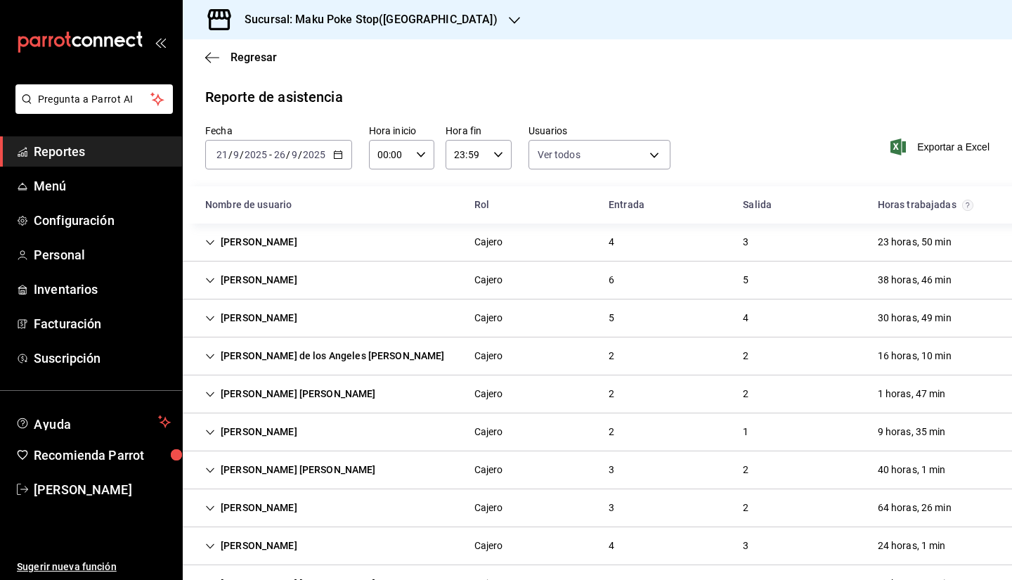
click at [344, 11] on h3 "Sucursal: Maku Poke Stop([GEOGRAPHIC_DATA])" at bounding box center [365, 19] width 264 height 17
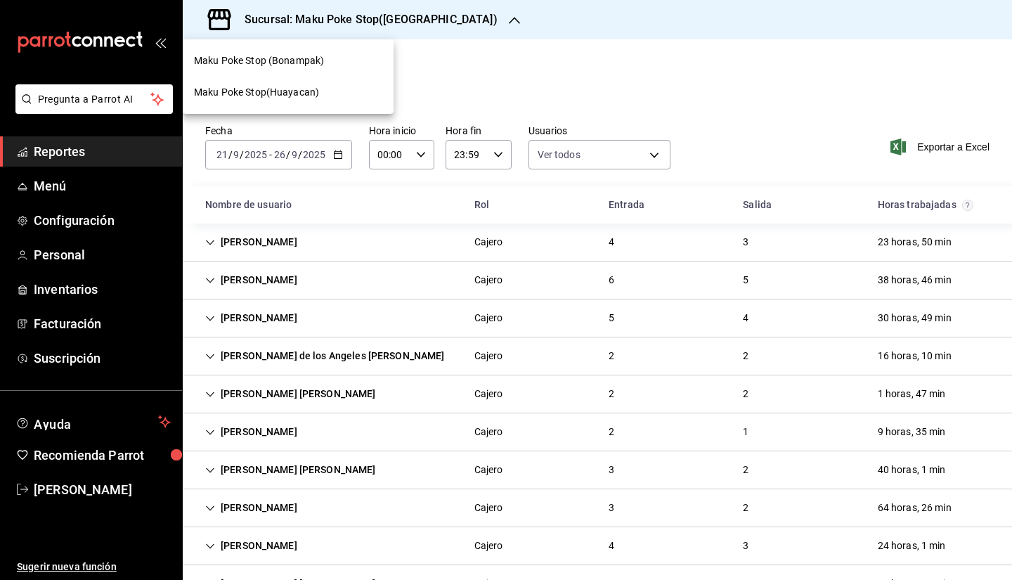
click at [326, 70] on div "Maku Poke Stop (Bonampak)" at bounding box center [288, 61] width 211 height 32
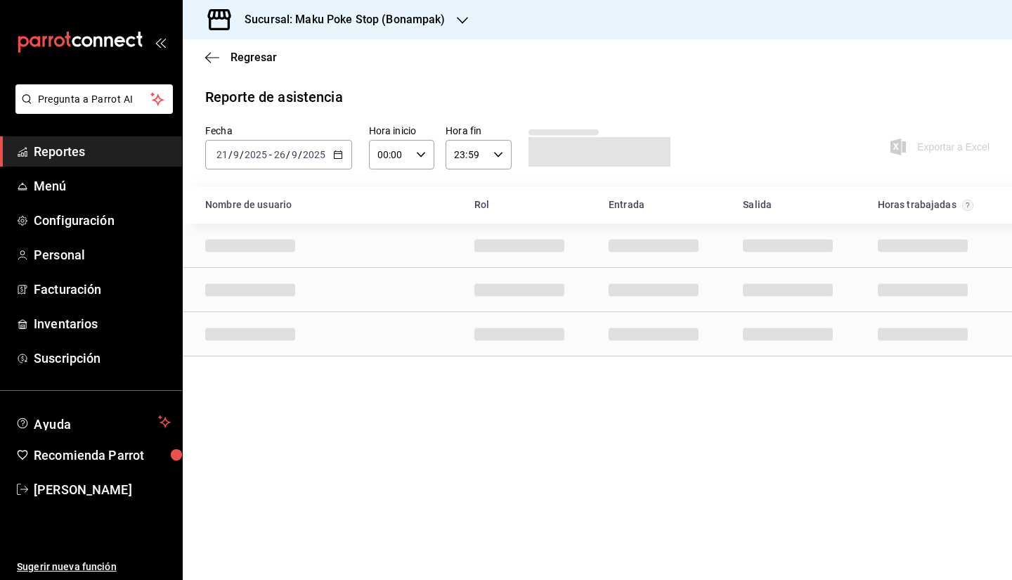
click at [494, 422] on main "Regresar Reporte de asistencia Fecha 2025-09-21 21 / 9 / 2025 - 2025-09-26 26 /…" at bounding box center [597, 309] width 829 height 540
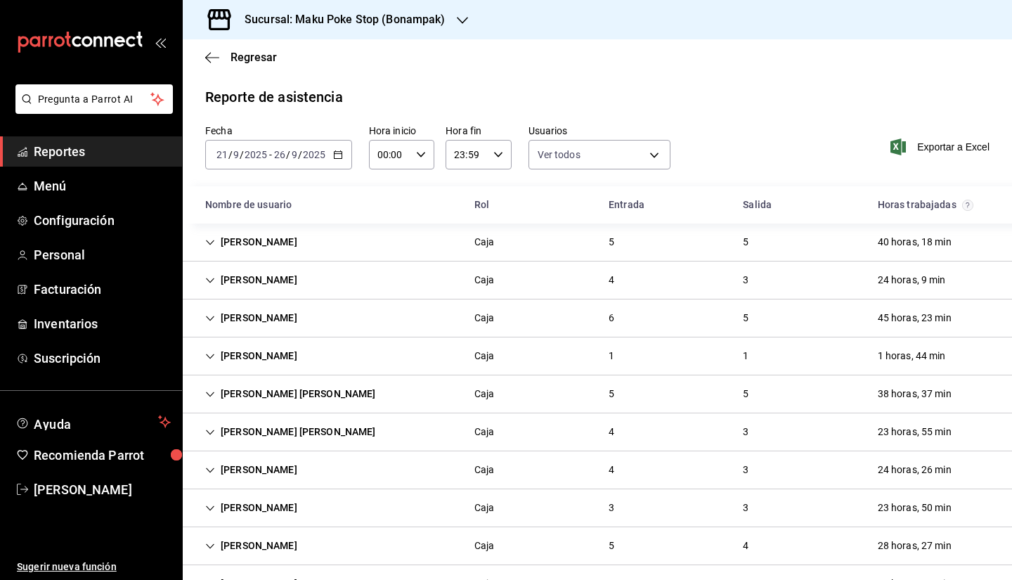
click at [252, 289] on div "Lizet Cantero" at bounding box center [251, 280] width 115 height 26
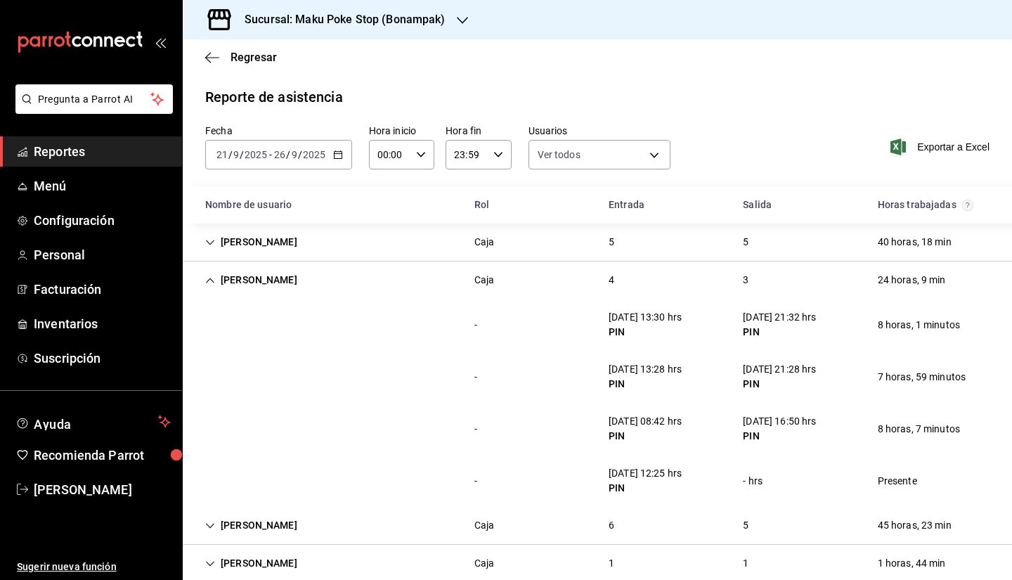
click at [614, 426] on div "24/09/25 08:42 hrs" at bounding box center [644, 421] width 73 height 15
click at [211, 280] on icon "Cell" at bounding box center [210, 280] width 10 height 10
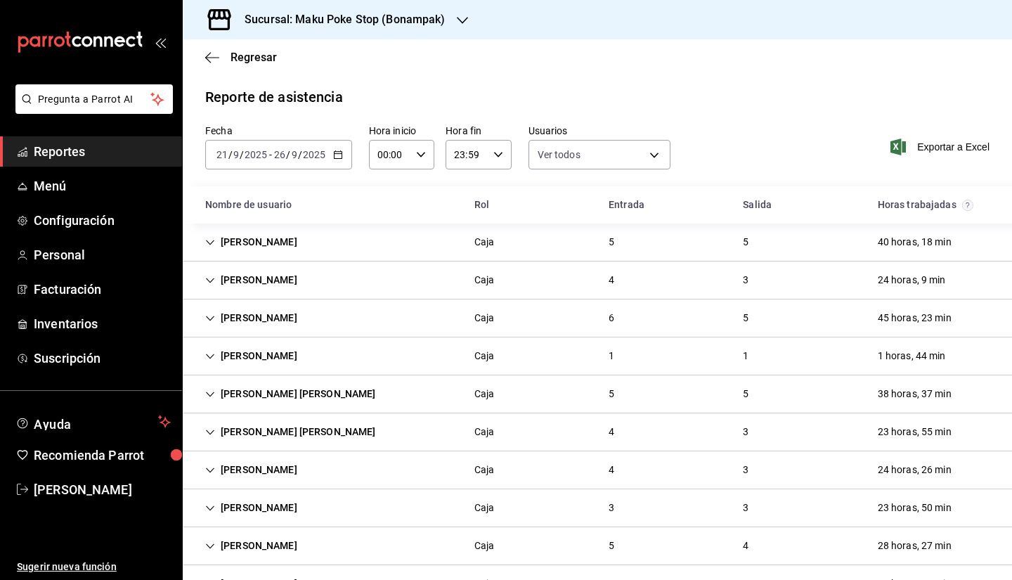
click at [207, 243] on icon "Cell" at bounding box center [210, 242] width 10 height 10
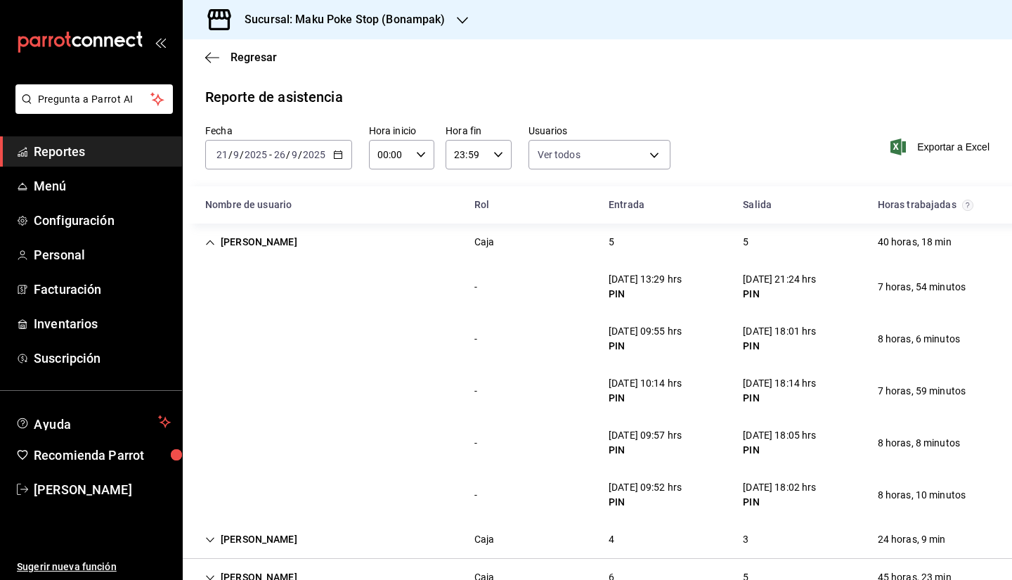
click at [207, 244] on icon "Cell" at bounding box center [210, 242] width 10 height 10
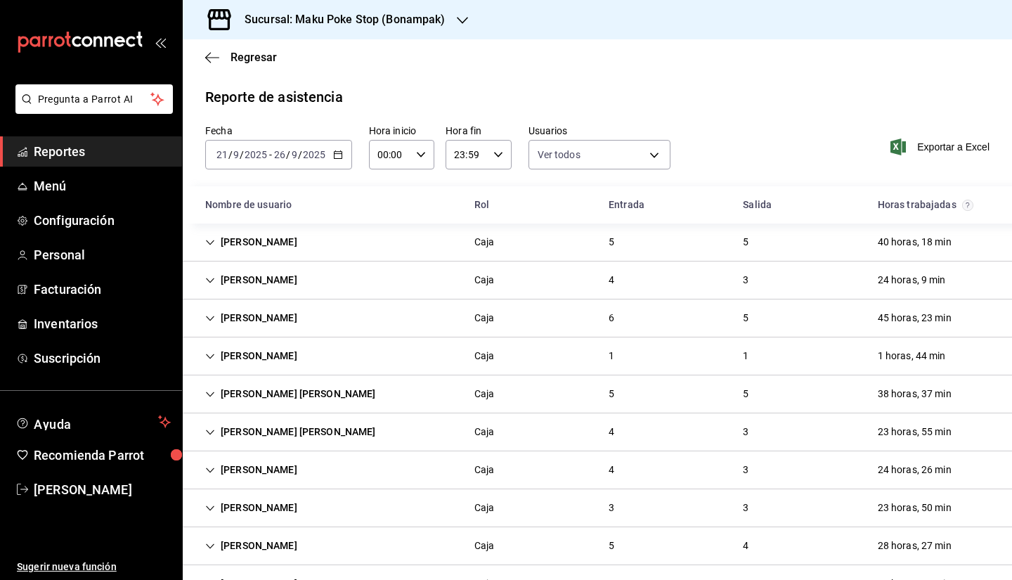
click at [212, 276] on icon "Cell" at bounding box center [210, 280] width 10 height 10
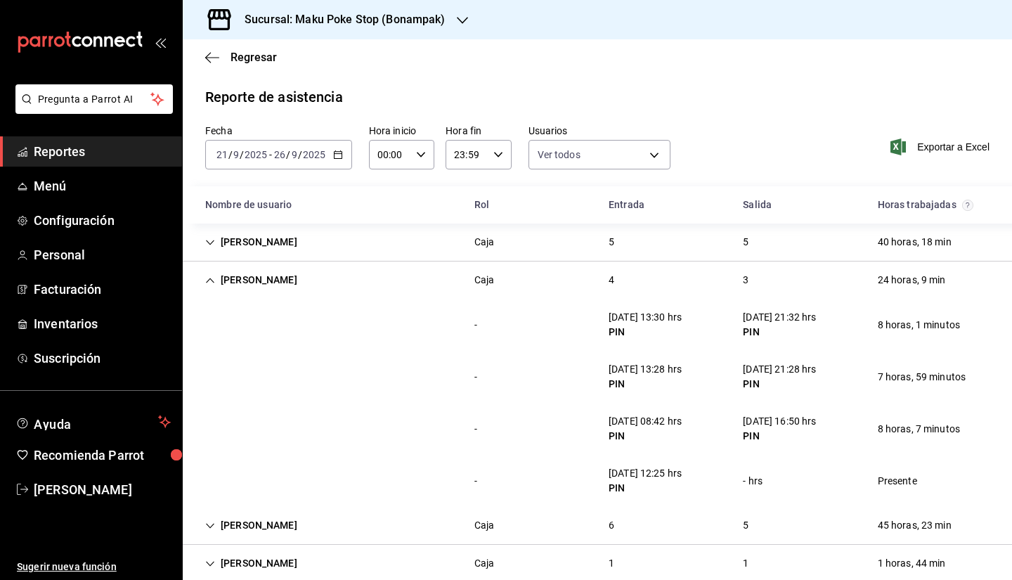
click at [212, 276] on icon "Cell" at bounding box center [210, 280] width 10 height 10
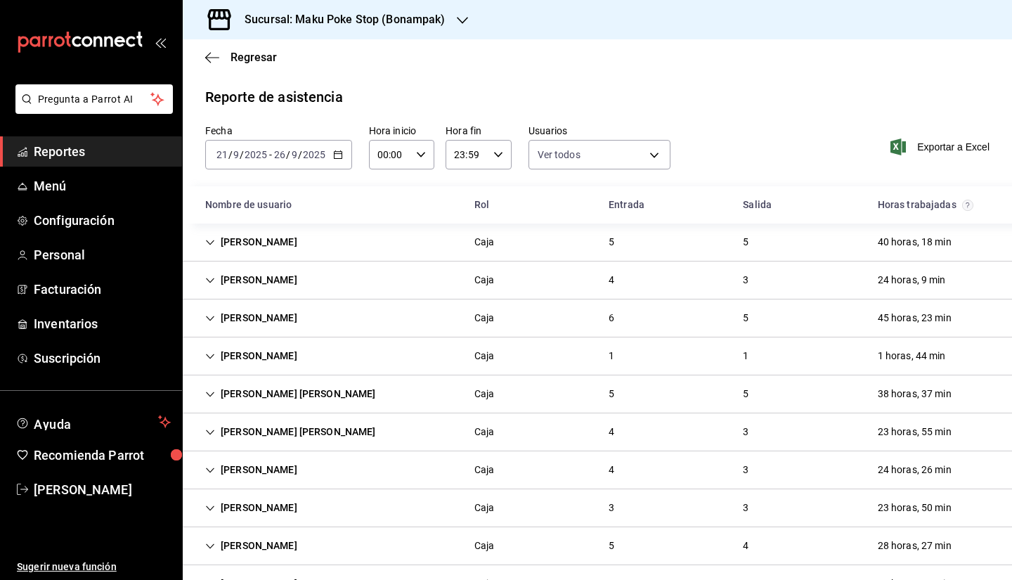
click at [251, 244] on div "Yohana Ake" at bounding box center [251, 242] width 115 height 26
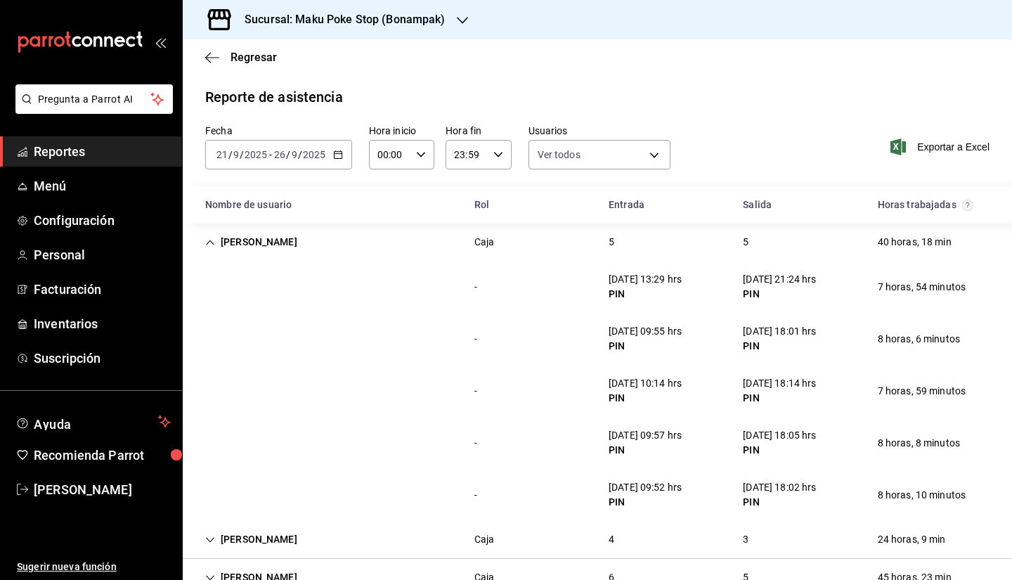
click at [251, 244] on div "Yohana Ake" at bounding box center [251, 242] width 115 height 26
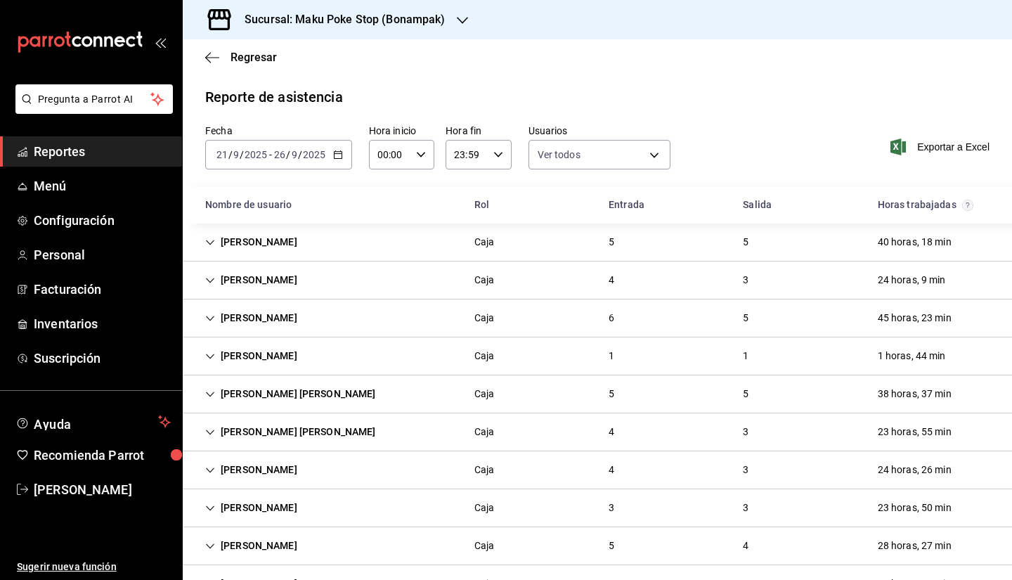
click at [252, 284] on div "Lizet Cantero" at bounding box center [251, 280] width 115 height 26
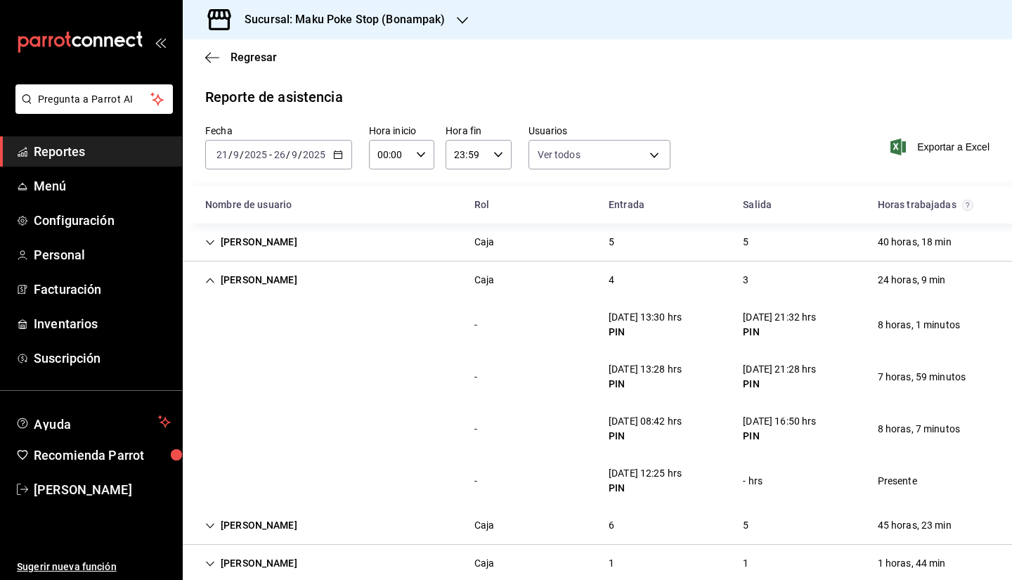
click at [252, 284] on div "Lizet Cantero" at bounding box center [251, 280] width 115 height 26
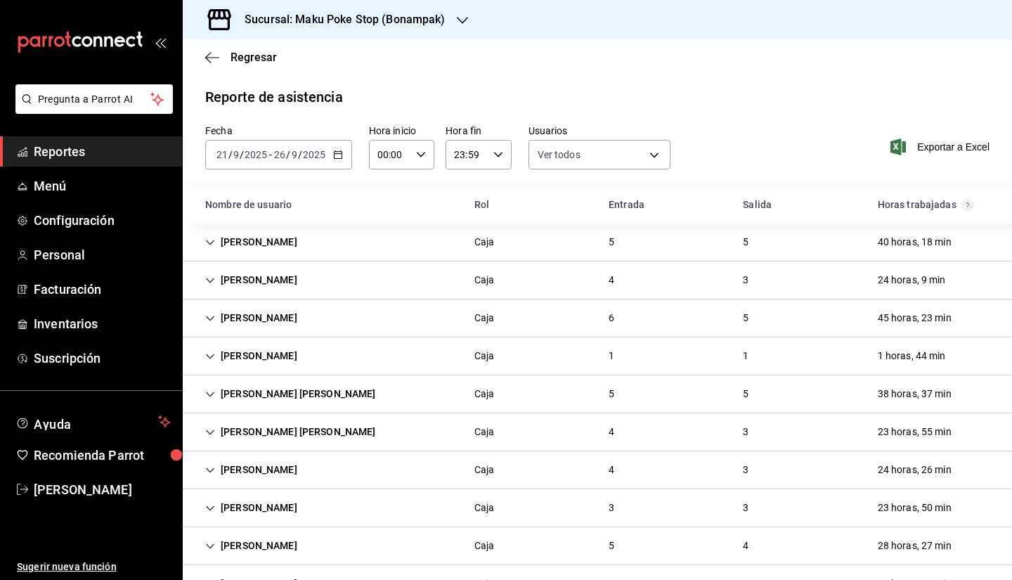
click at [258, 244] on div "Yohana Ake" at bounding box center [251, 242] width 115 height 26
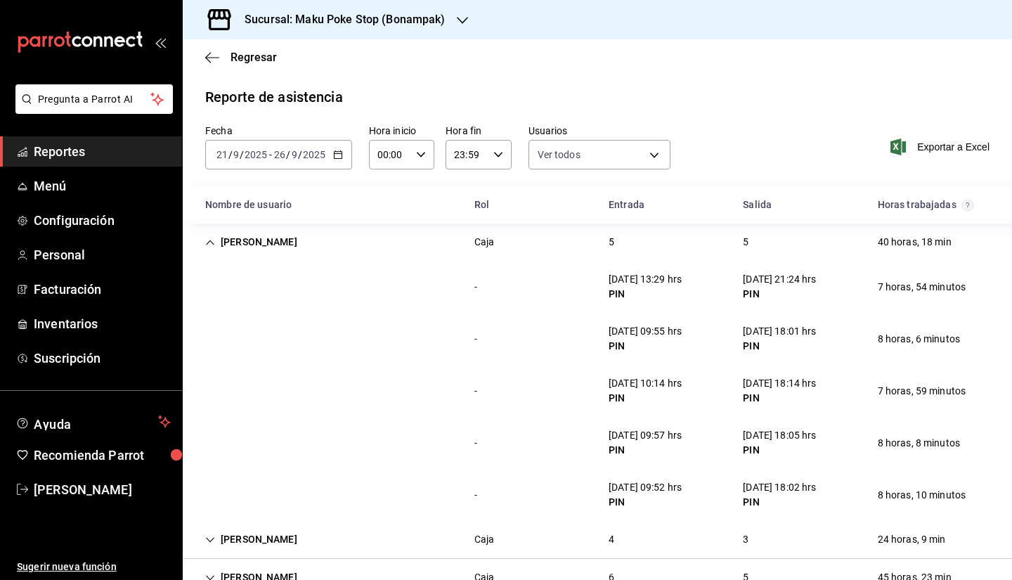
click at [258, 244] on div "Yohana Ake" at bounding box center [251, 242] width 115 height 26
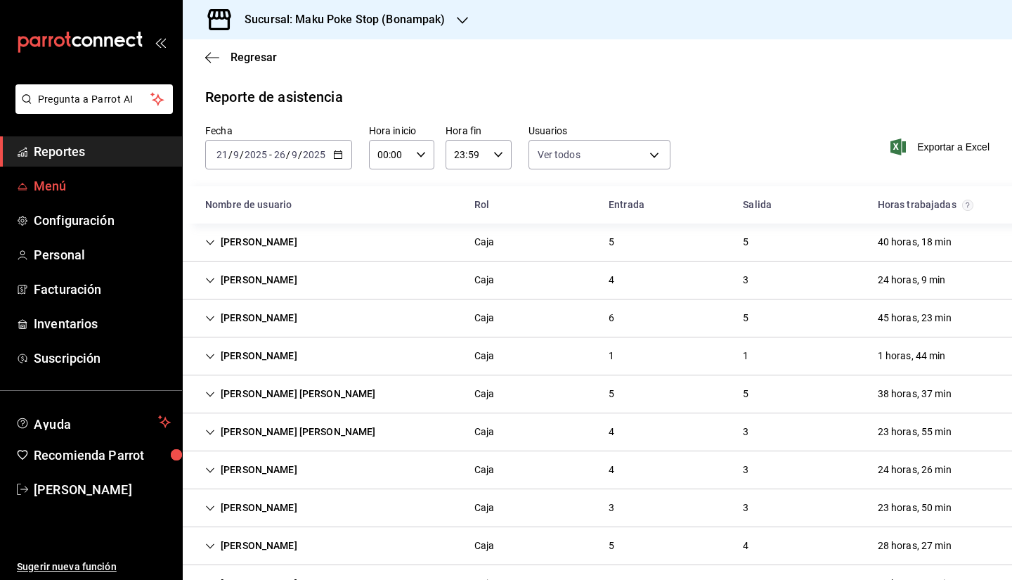
click at [63, 181] on span "Menú" at bounding box center [102, 185] width 137 height 19
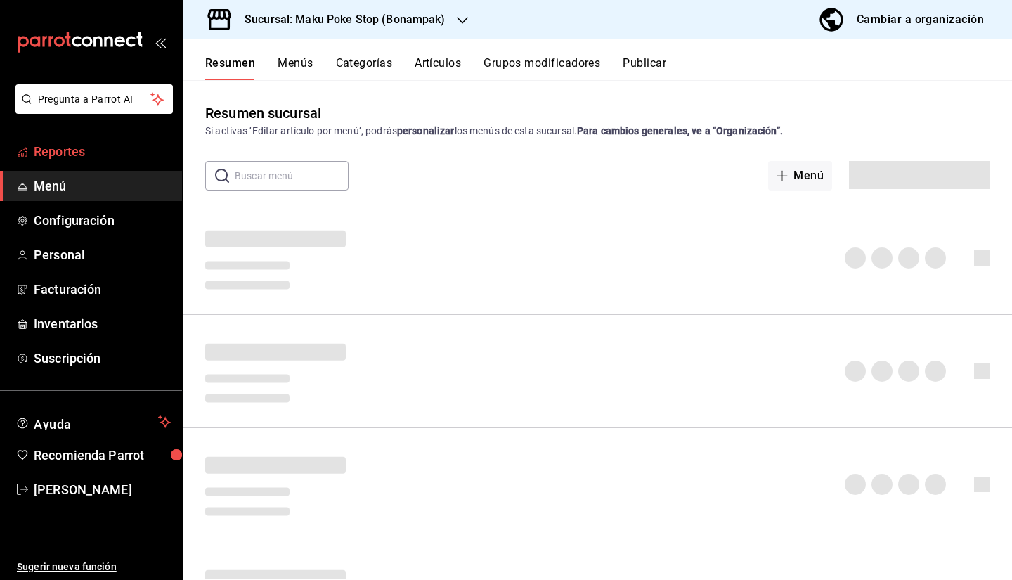
click at [76, 152] on span "Reportes" at bounding box center [102, 151] width 137 height 19
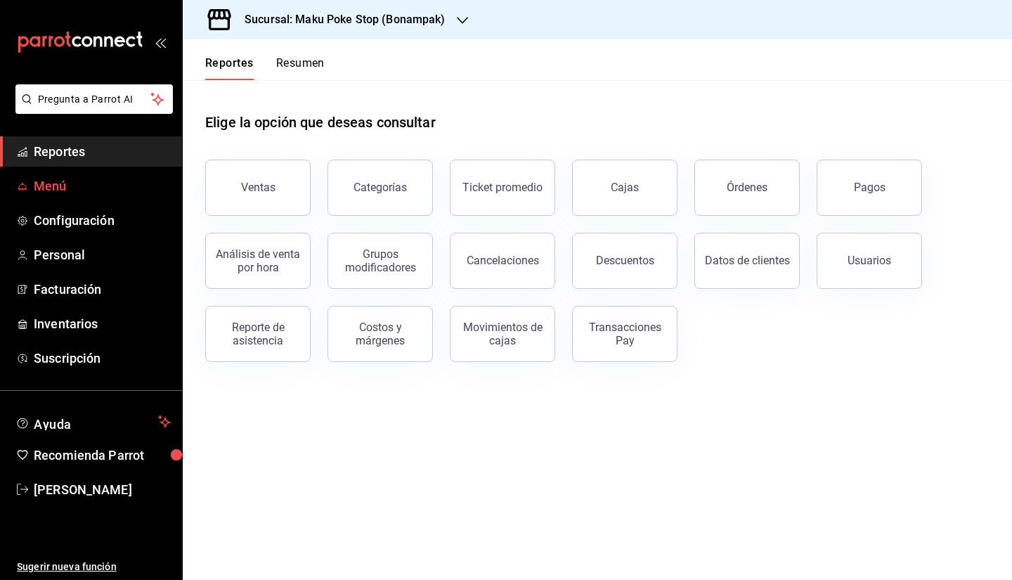
click at [60, 190] on span "Menú" at bounding box center [102, 185] width 137 height 19
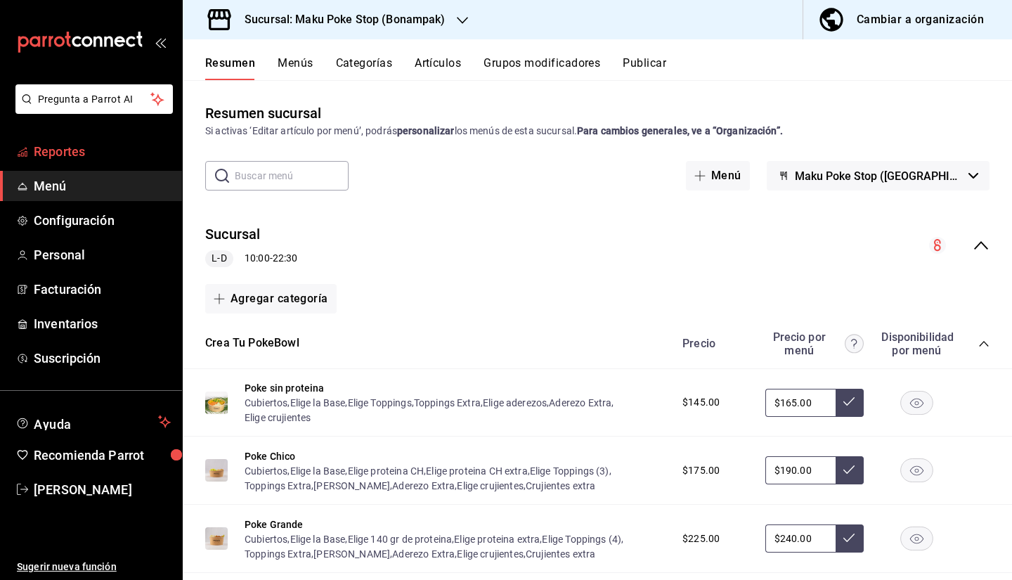
click at [69, 143] on span "Reportes" at bounding box center [102, 151] width 137 height 19
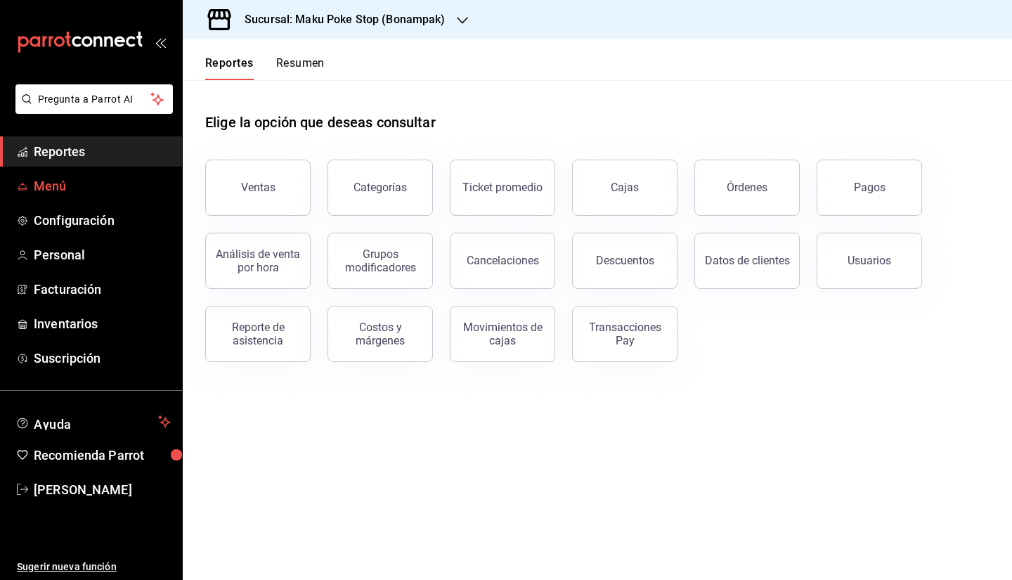
click at [50, 190] on span "Menú" at bounding box center [102, 185] width 137 height 19
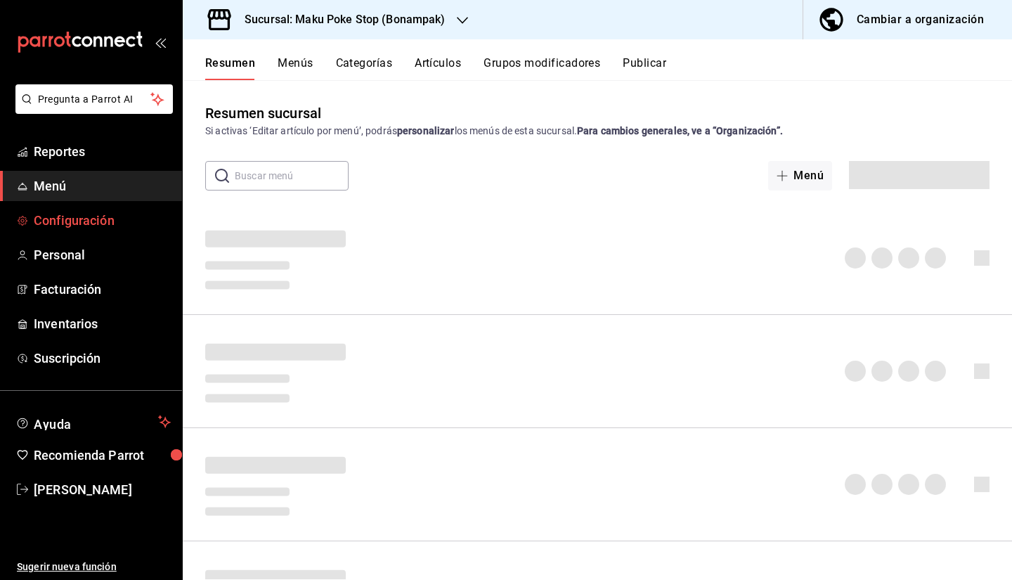
click at [81, 223] on span "Configuración" at bounding box center [102, 220] width 137 height 19
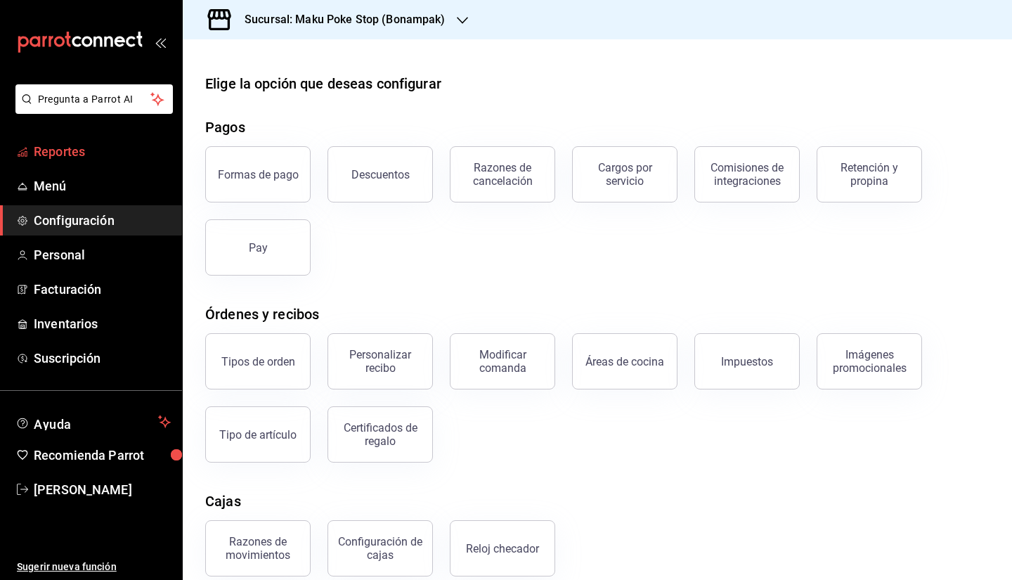
click at [73, 154] on span "Reportes" at bounding box center [102, 151] width 137 height 19
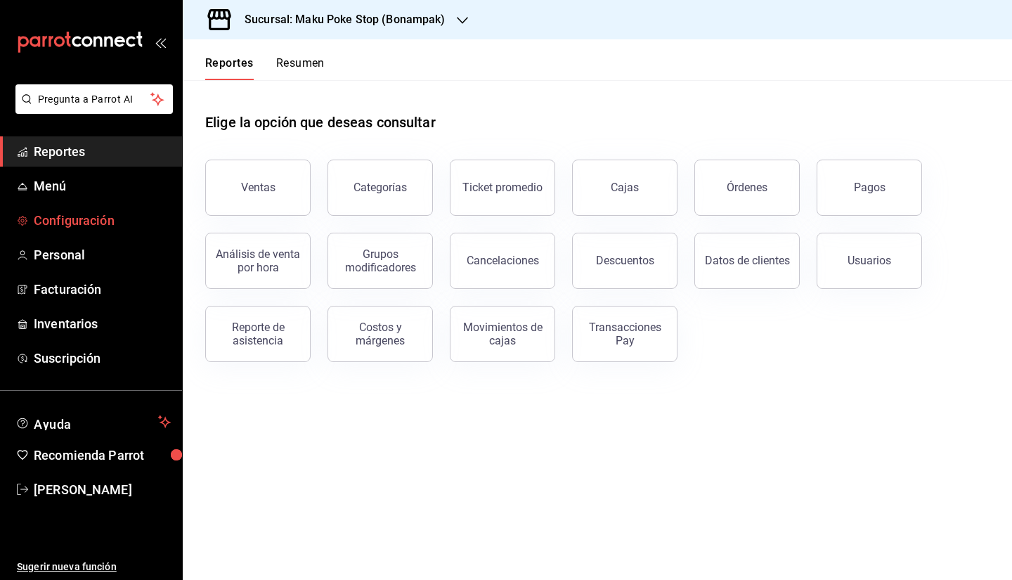
click at [96, 211] on span "Configuración" at bounding box center [102, 220] width 137 height 19
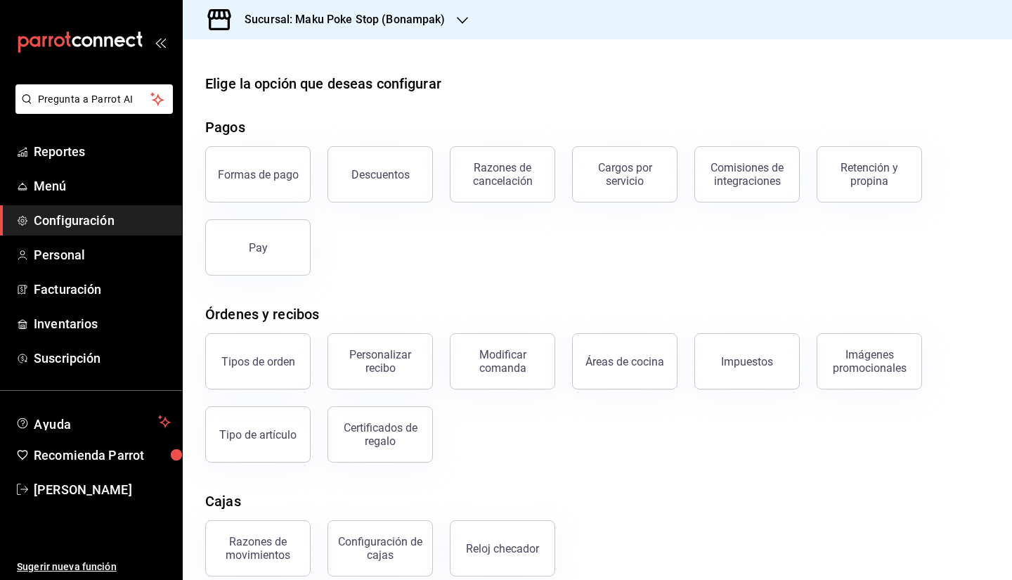
click at [77, 132] on li "Pregunta a Parrot AI" at bounding box center [91, 110] width 171 height 52
click at [78, 157] on span "Reportes" at bounding box center [102, 151] width 137 height 19
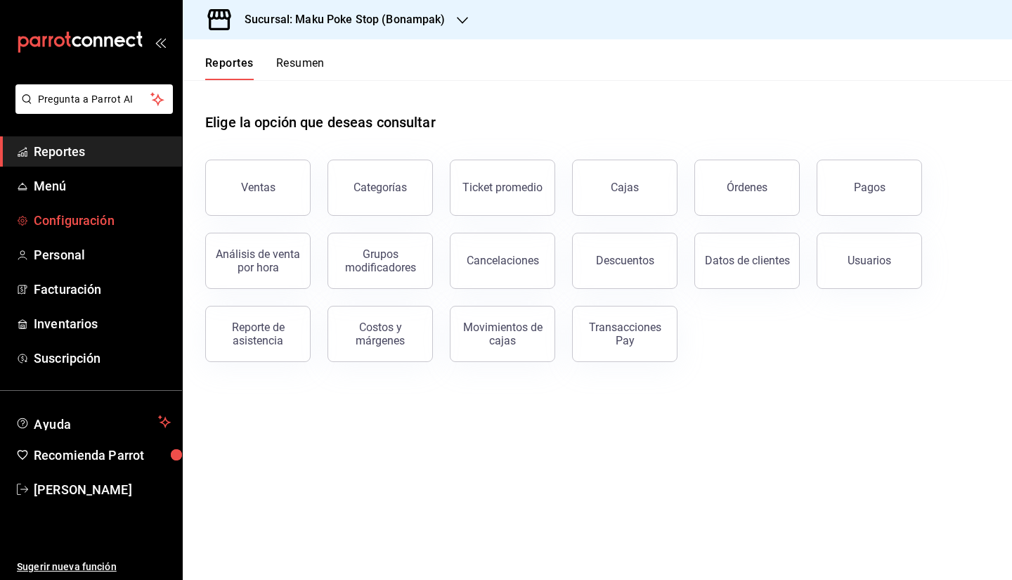
click at [82, 213] on span "Configuración" at bounding box center [102, 220] width 137 height 19
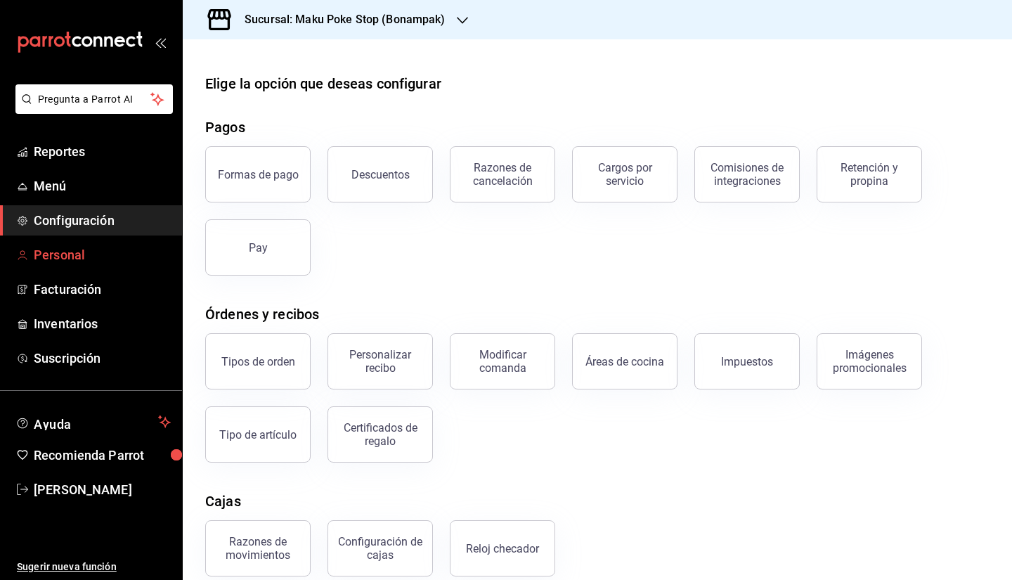
click at [70, 249] on span "Personal" at bounding box center [102, 254] width 137 height 19
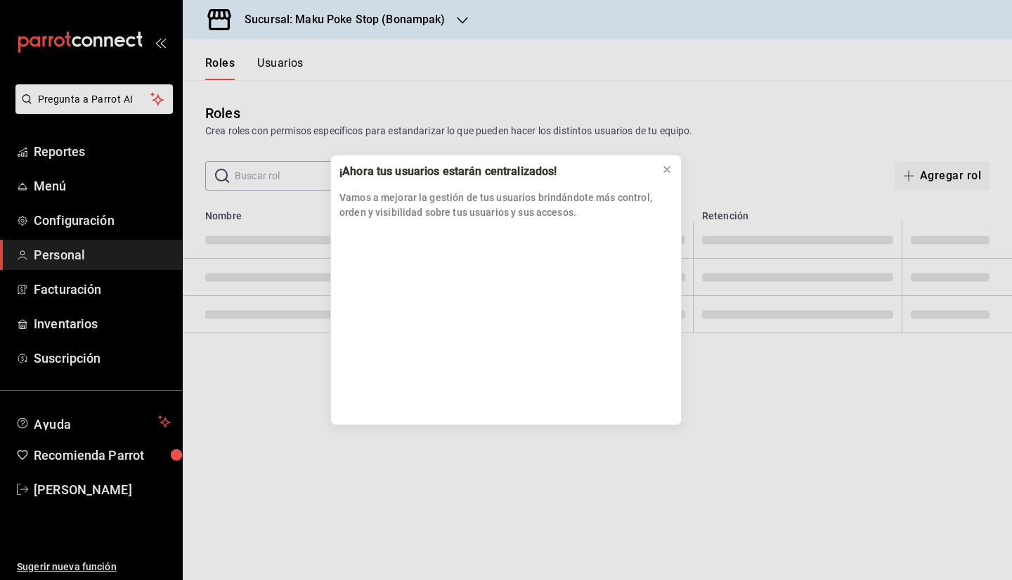
click at [79, 157] on div "¡Ahora tus usuarios estarán centralizados! Vamos a mejorar la gestión de tus us…" at bounding box center [506, 290] width 1012 height 580
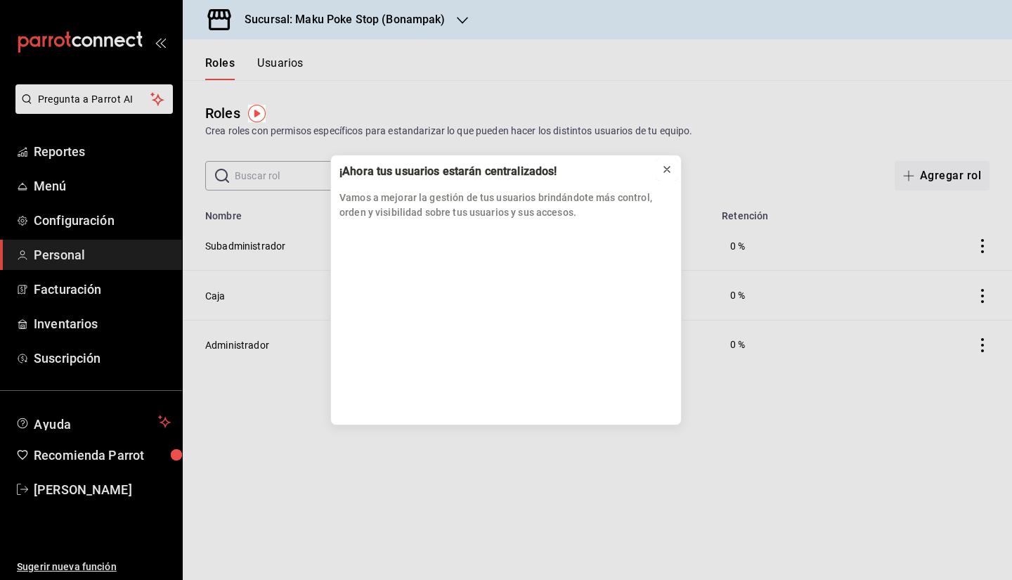
click at [666, 171] on icon at bounding box center [666, 169] width 11 height 11
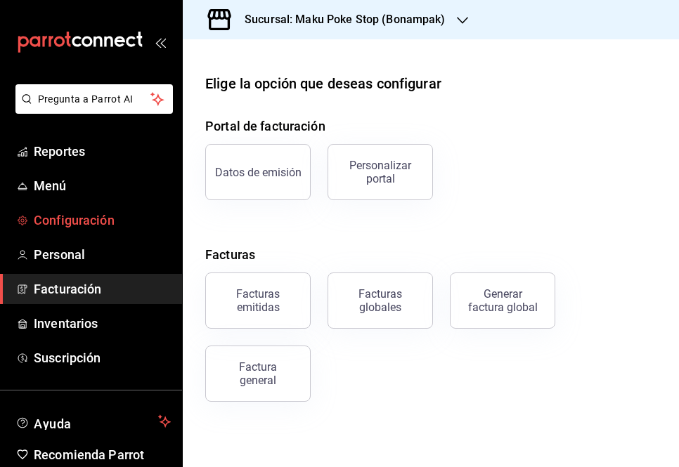
click at [91, 214] on span "Configuración" at bounding box center [102, 220] width 137 height 19
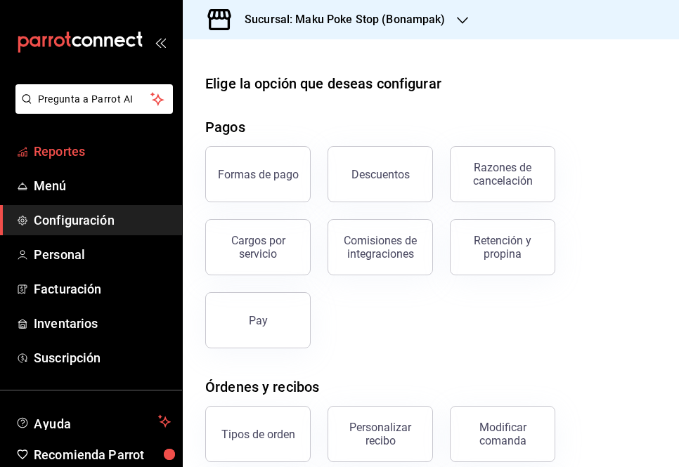
click at [84, 147] on span "Reportes" at bounding box center [102, 151] width 137 height 19
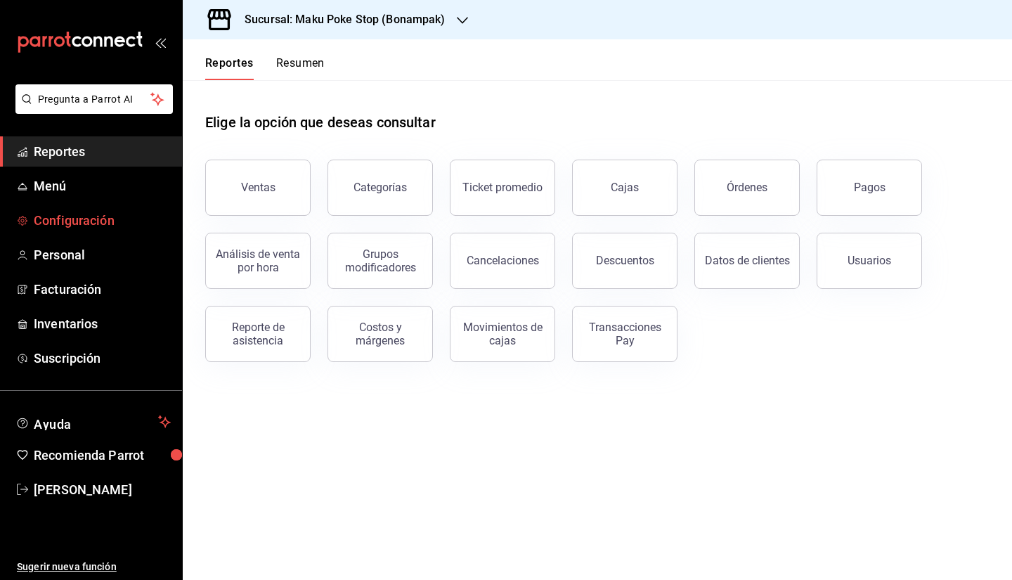
click at [106, 219] on span "Configuración" at bounding box center [102, 220] width 137 height 19
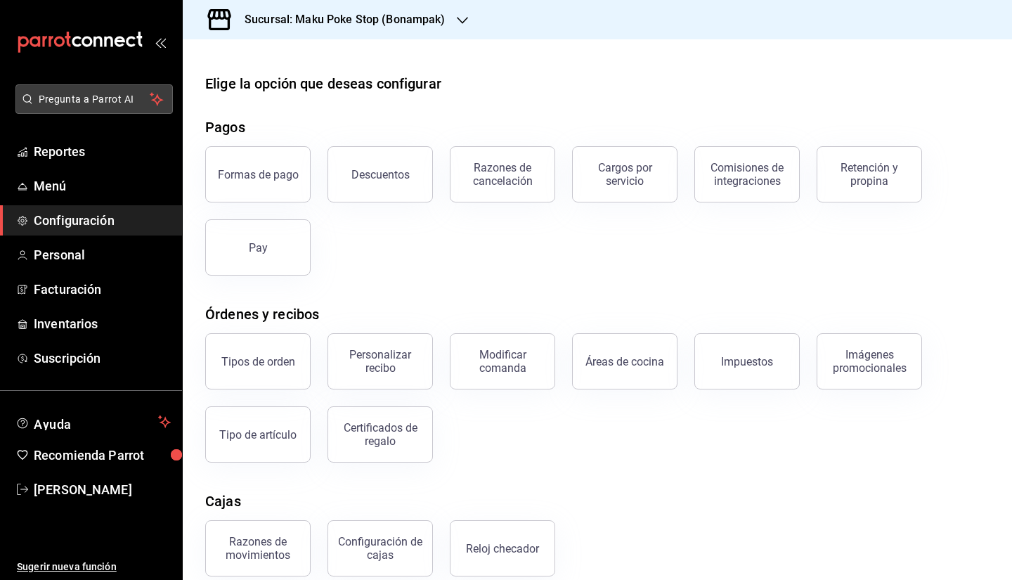
click at [96, 94] on span "Pregunta a Parrot AI" at bounding box center [95, 99] width 112 height 15
click at [364, 11] on h3 "Sucursal: Maku Poke Stop (Bonampak)" at bounding box center [339, 19] width 212 height 17
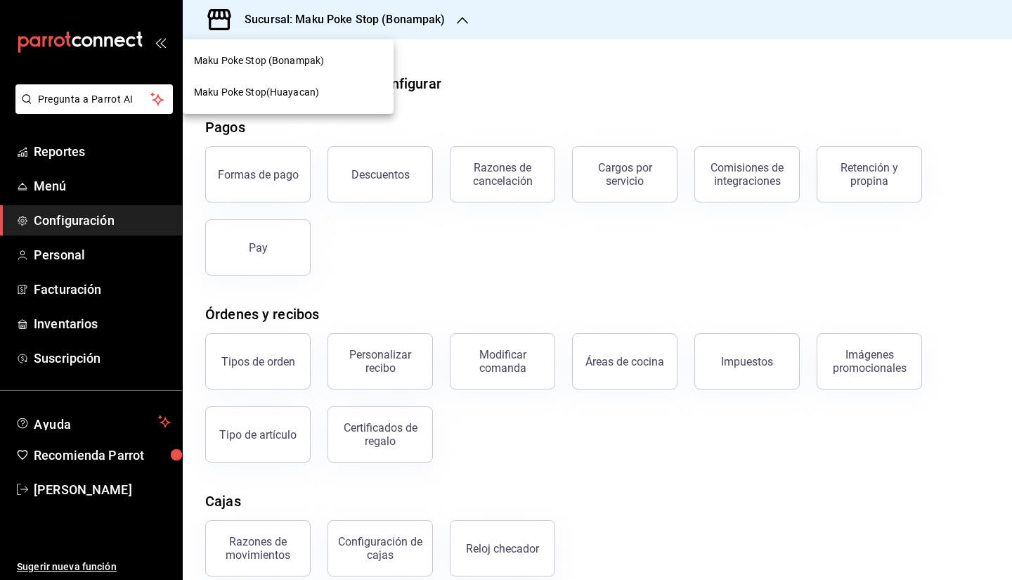
click at [331, 97] on div "Maku Poke Stop(Huayacan)" at bounding box center [288, 92] width 188 height 15
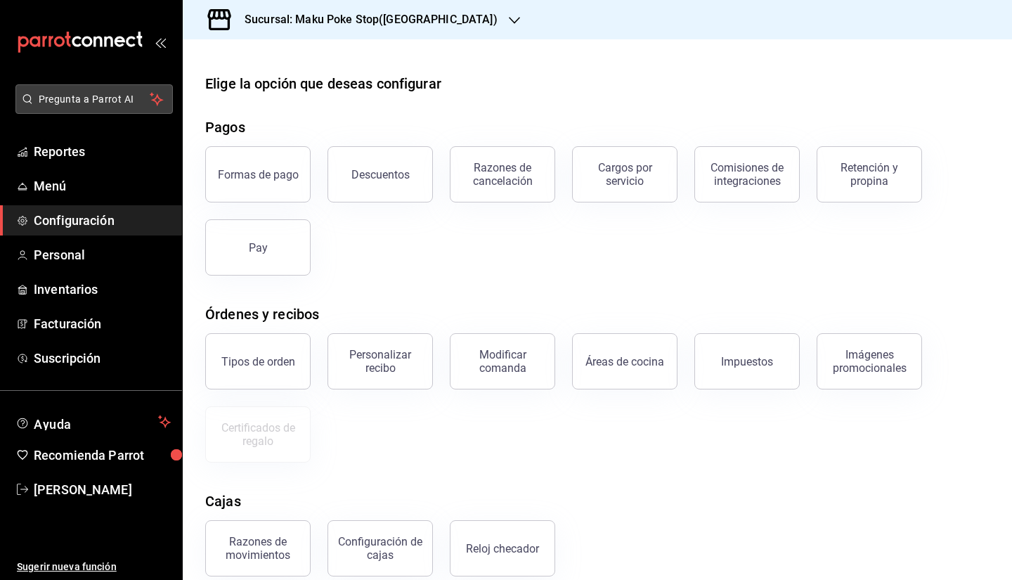
click at [97, 98] on span "Pregunta a Parrot AI" at bounding box center [95, 99] width 112 height 15
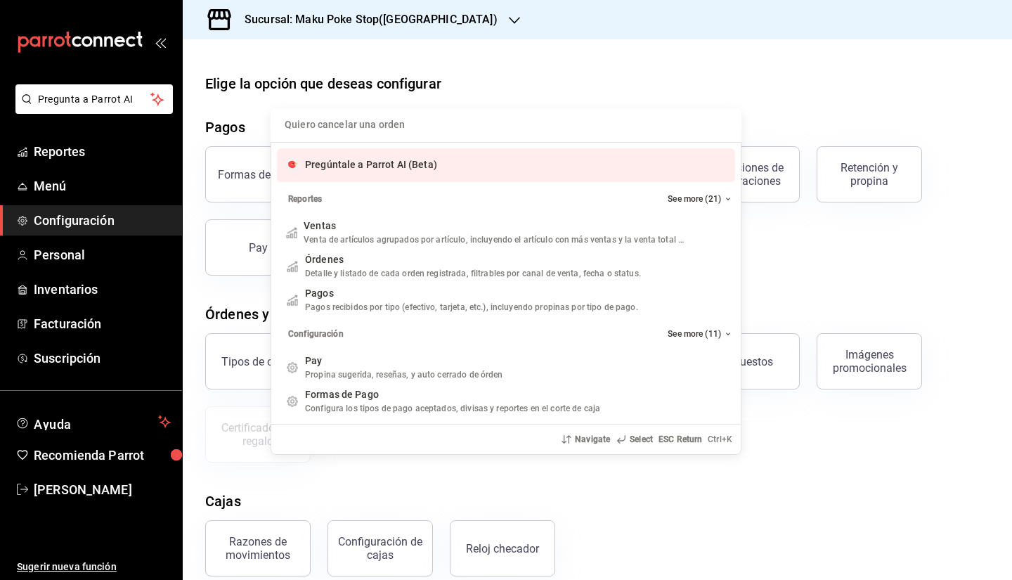
click at [365, 168] on span "Pregúntale a Parrot AI (Beta)" at bounding box center [371, 164] width 132 height 11
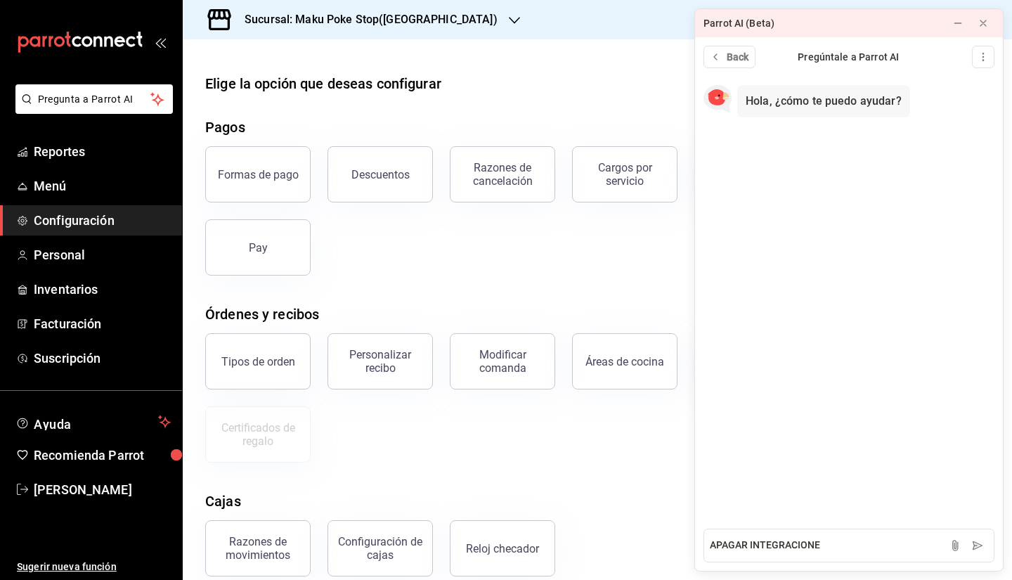
type textarea "APAGAR INTEGRACIONES"
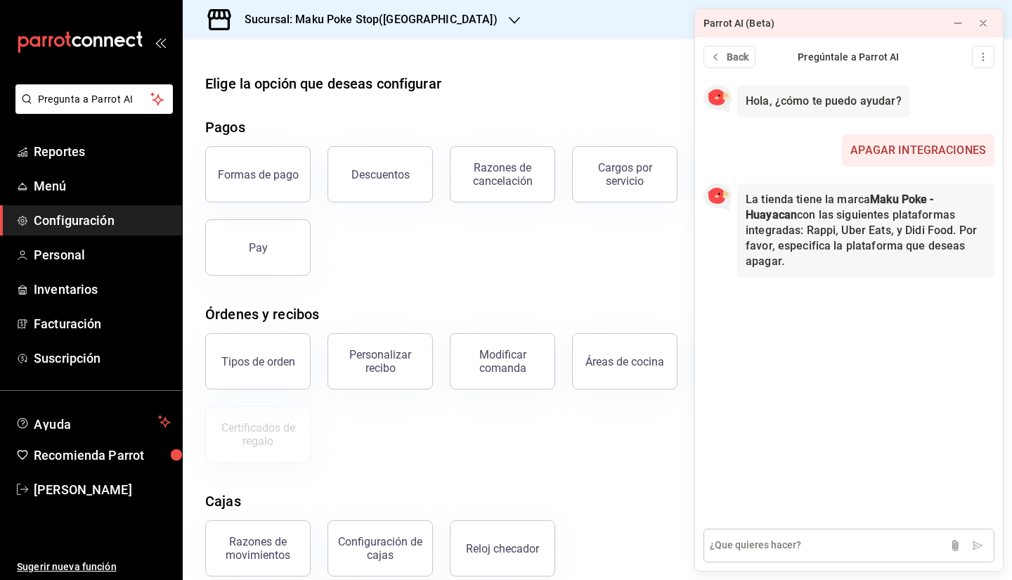
click at [678, 467] on textarea at bounding box center [848, 545] width 291 height 34
type textarea "TODAS"
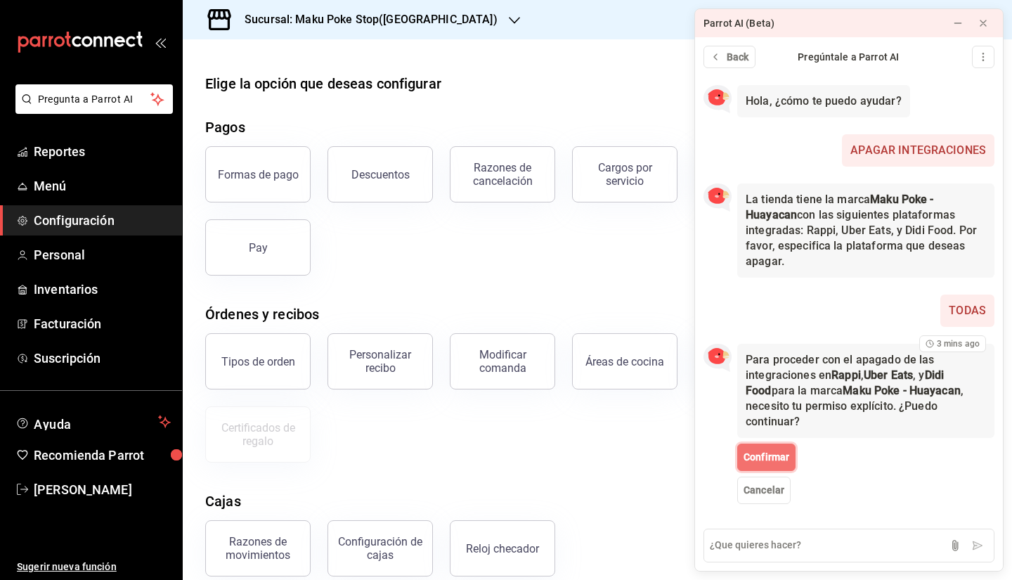
click at [678, 450] on span "Confirmar" at bounding box center [766, 457] width 46 height 15
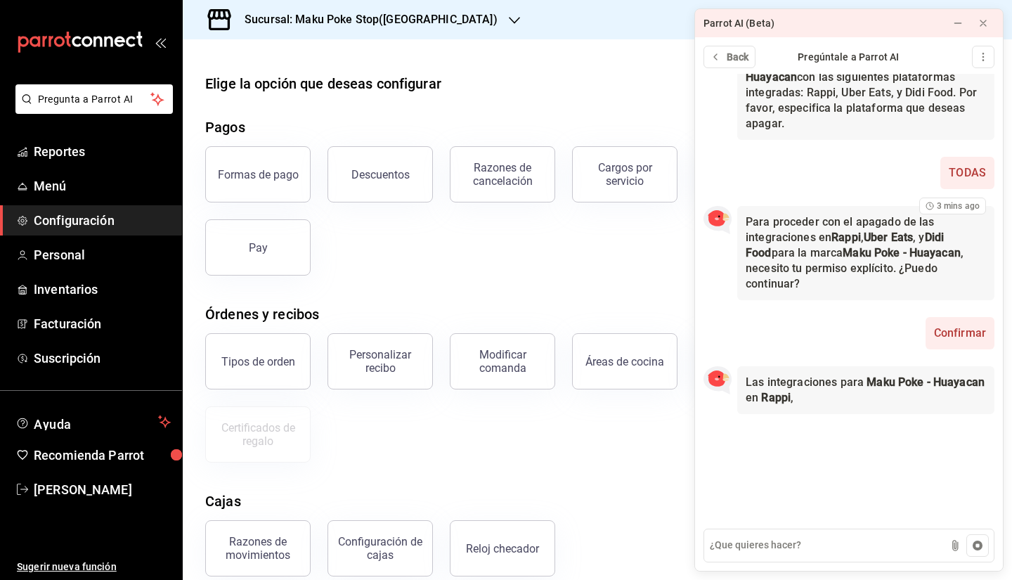
scroll to position [107, 0]
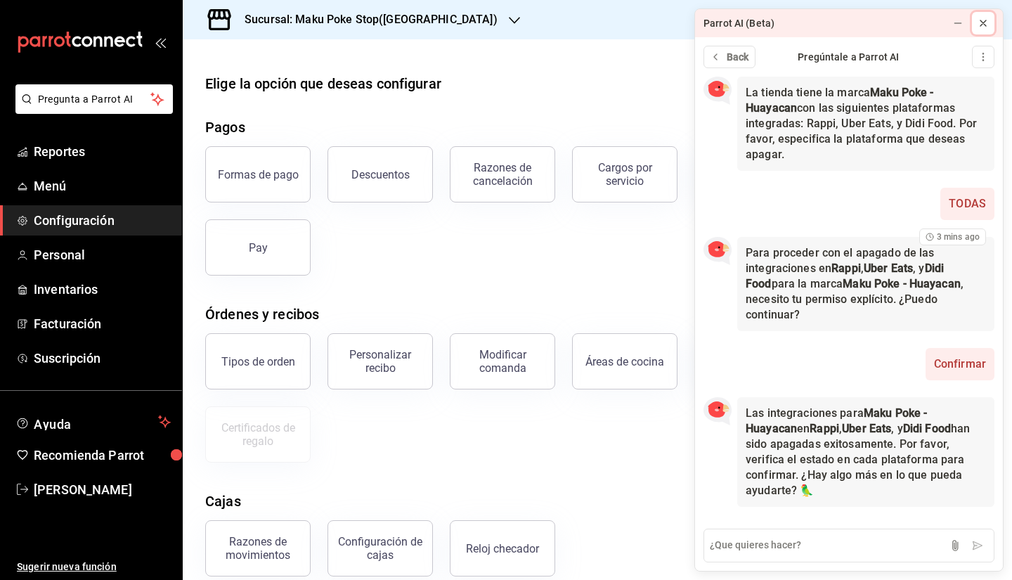
click at [678, 29] on button at bounding box center [983, 23] width 22 height 22
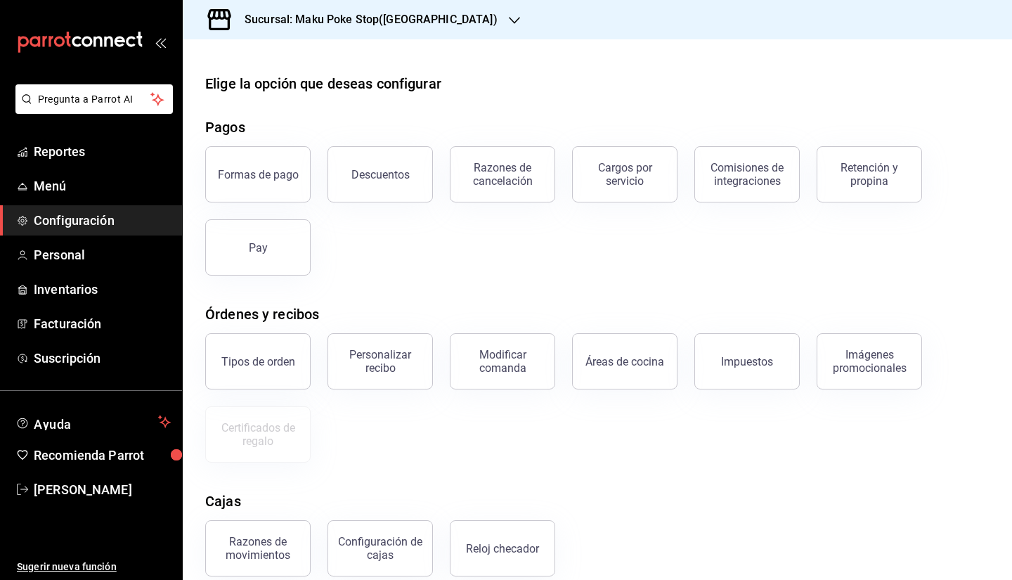
click at [315, 7] on div "Sucursal: Maku Poke Stop([GEOGRAPHIC_DATA])" at bounding box center [360, 19] width 332 height 39
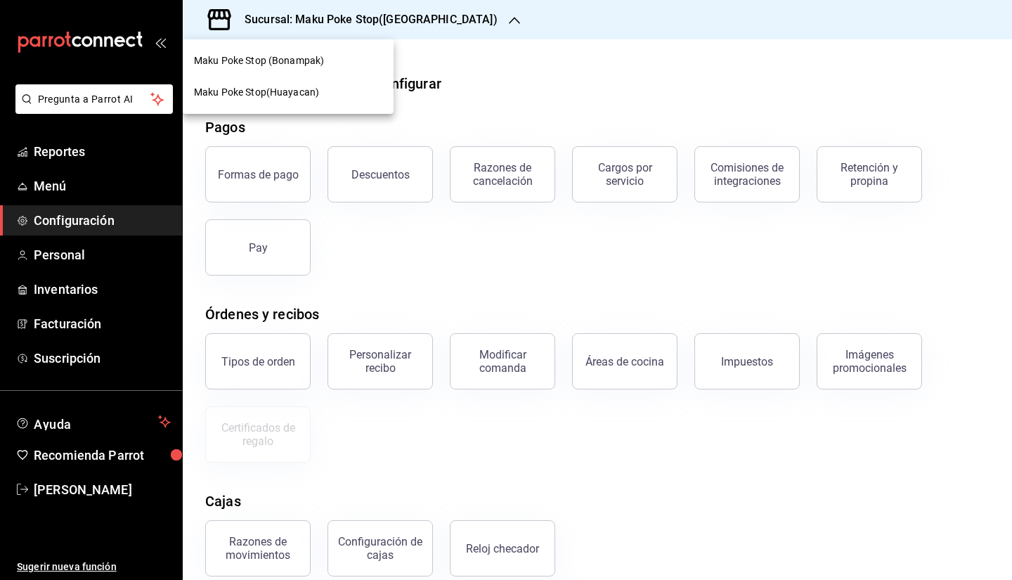
click at [290, 53] on div "Maku Poke Stop (Bonampak)" at bounding box center [288, 61] width 211 height 32
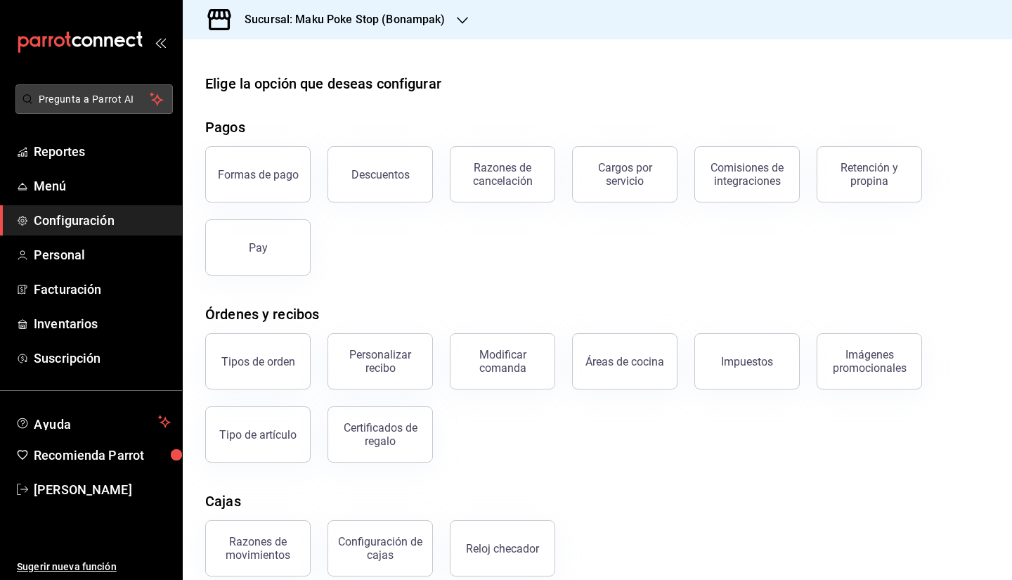
click at [89, 102] on span "Pregunta a Parrot AI" at bounding box center [95, 99] width 112 height 15
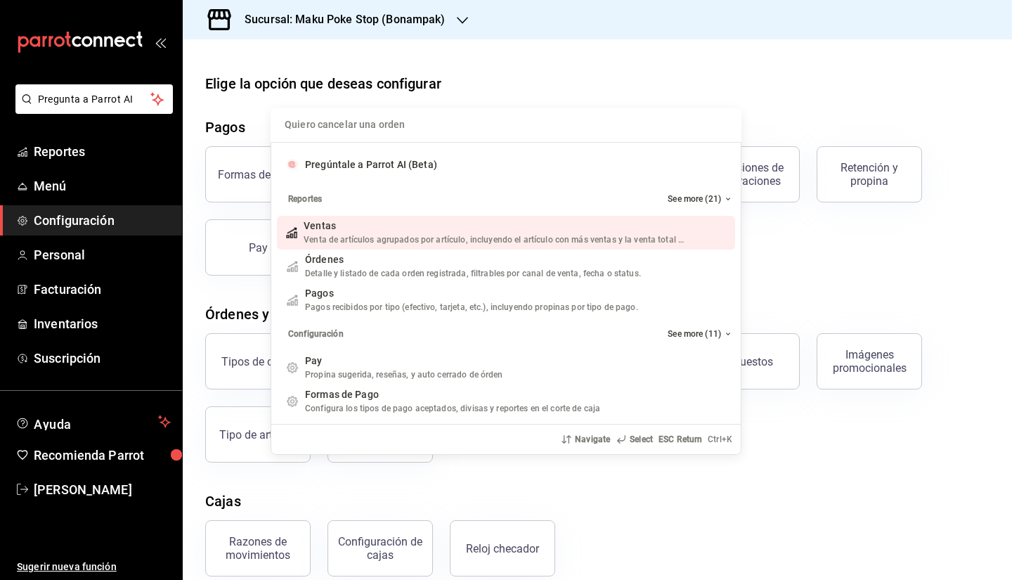
click at [328, 120] on input "Quiero cancelar una orden" at bounding box center [506, 125] width 454 height 34
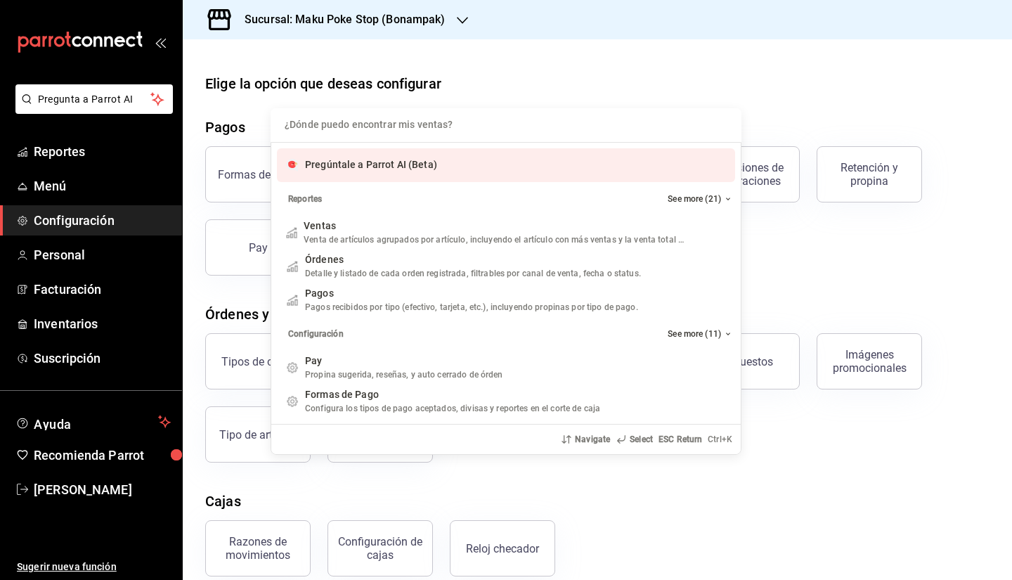
click at [377, 175] on div "Pregúntale a Parrot AI (Beta)" at bounding box center [506, 165] width 458 height 34
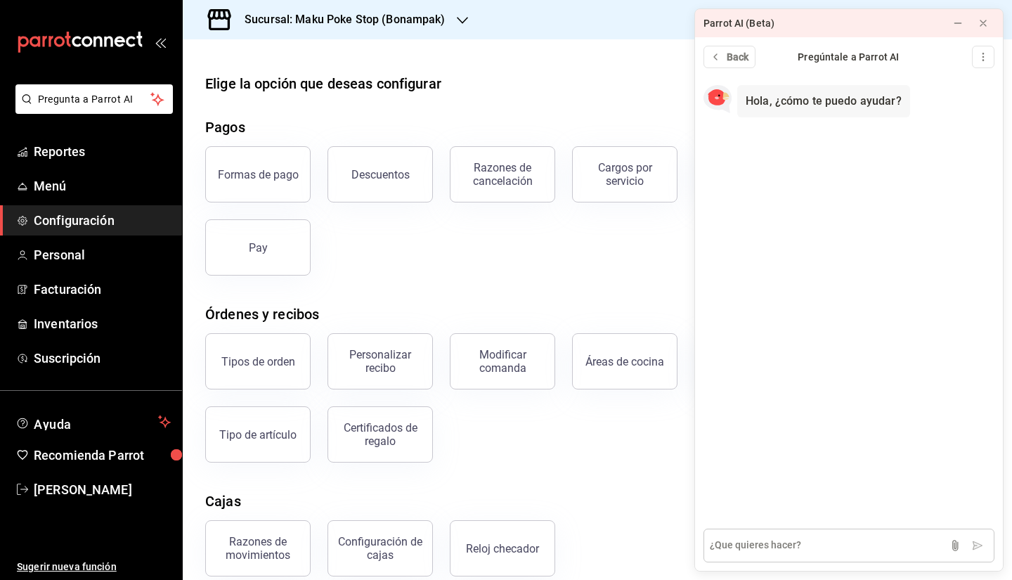
click at [678, 467] on textarea at bounding box center [848, 545] width 291 height 34
type textarea "APAGAR INTEGRACIONES"
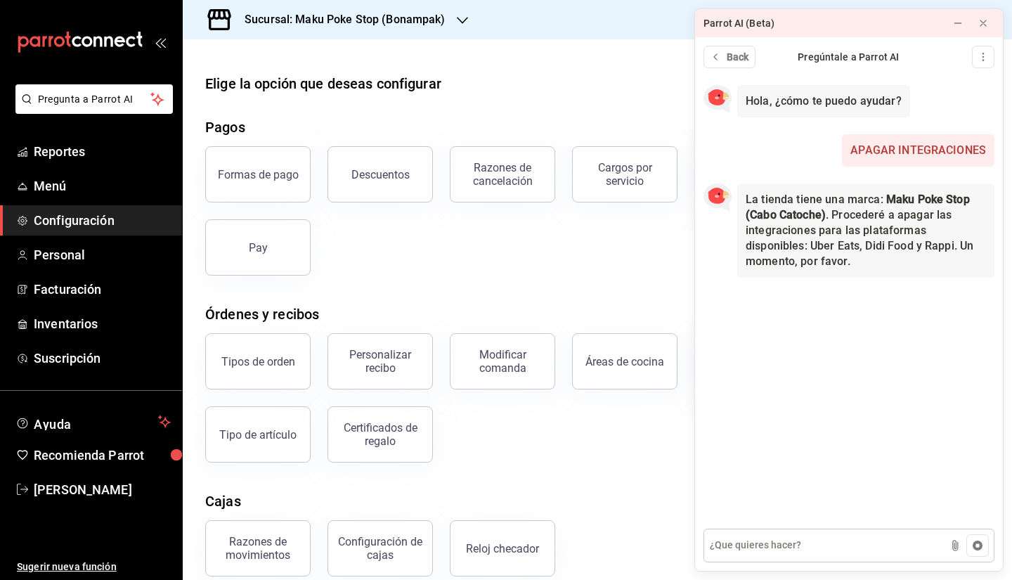
click at [678, 467] on textarea at bounding box center [848, 545] width 291 height 34
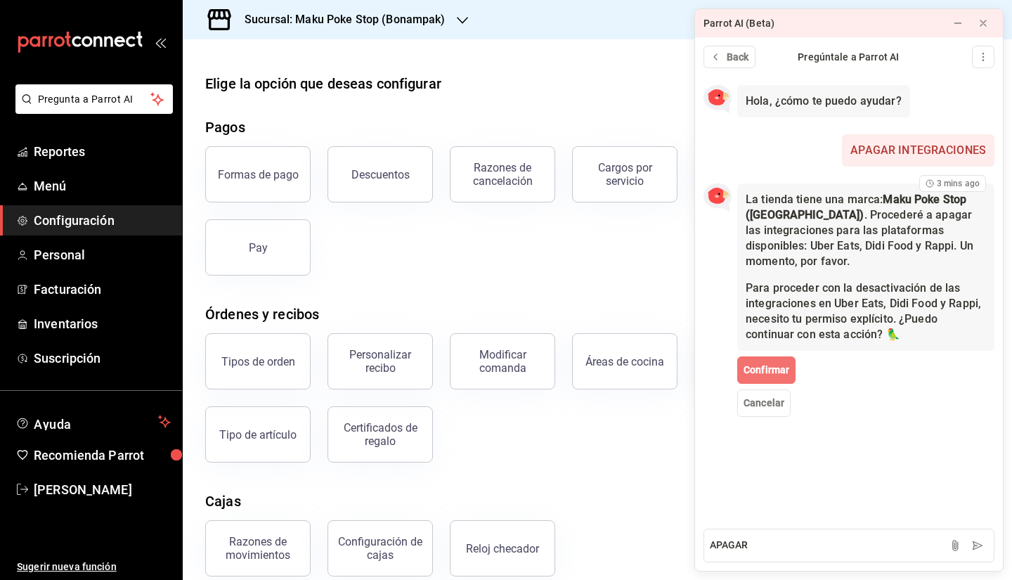
type textarea "APAGAR"
click at [678, 366] on span "Confirmar" at bounding box center [766, 370] width 46 height 15
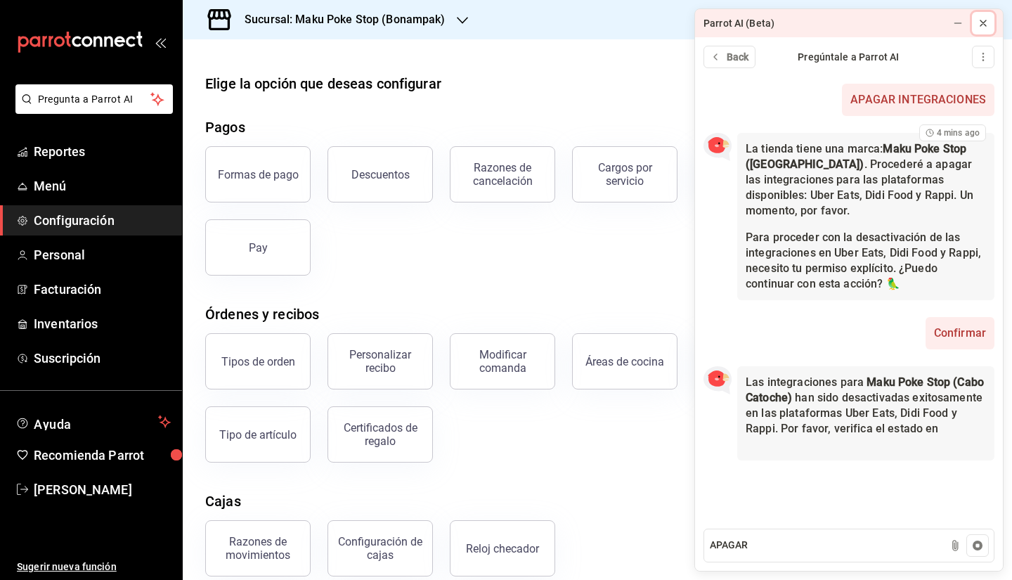
click at [678, 22] on icon at bounding box center [983, 23] width 6 height 6
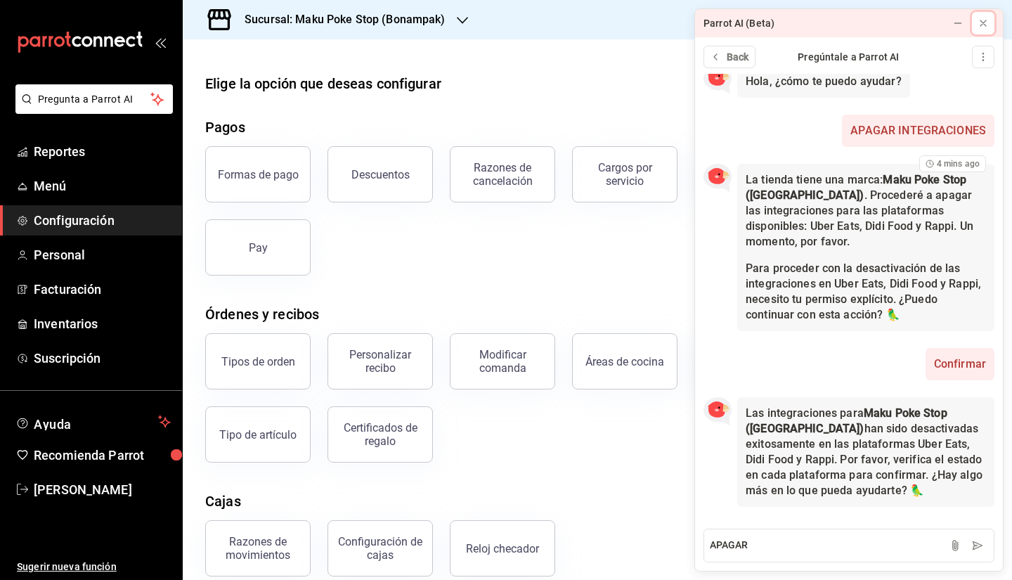
scroll to position [35, 0]
